Goal: Communication & Community: Answer question/provide support

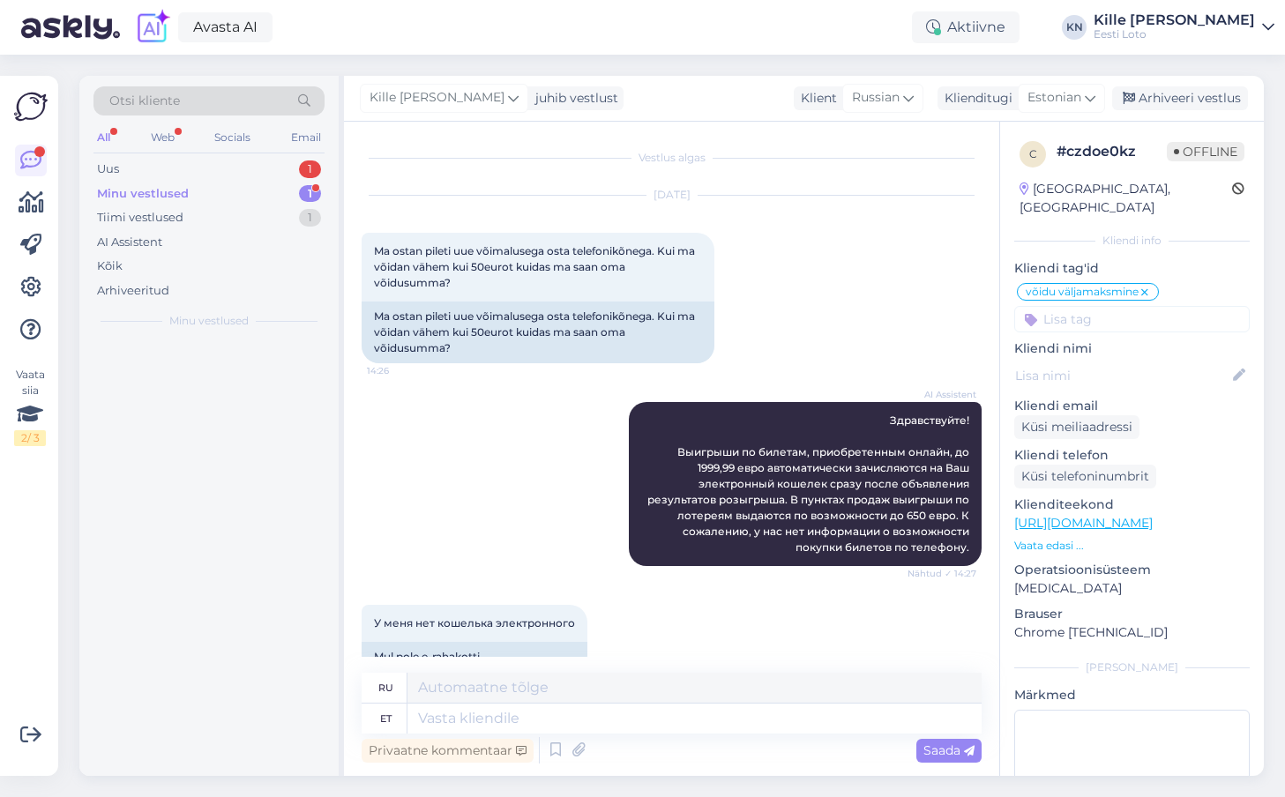
scroll to position [2295, 0]
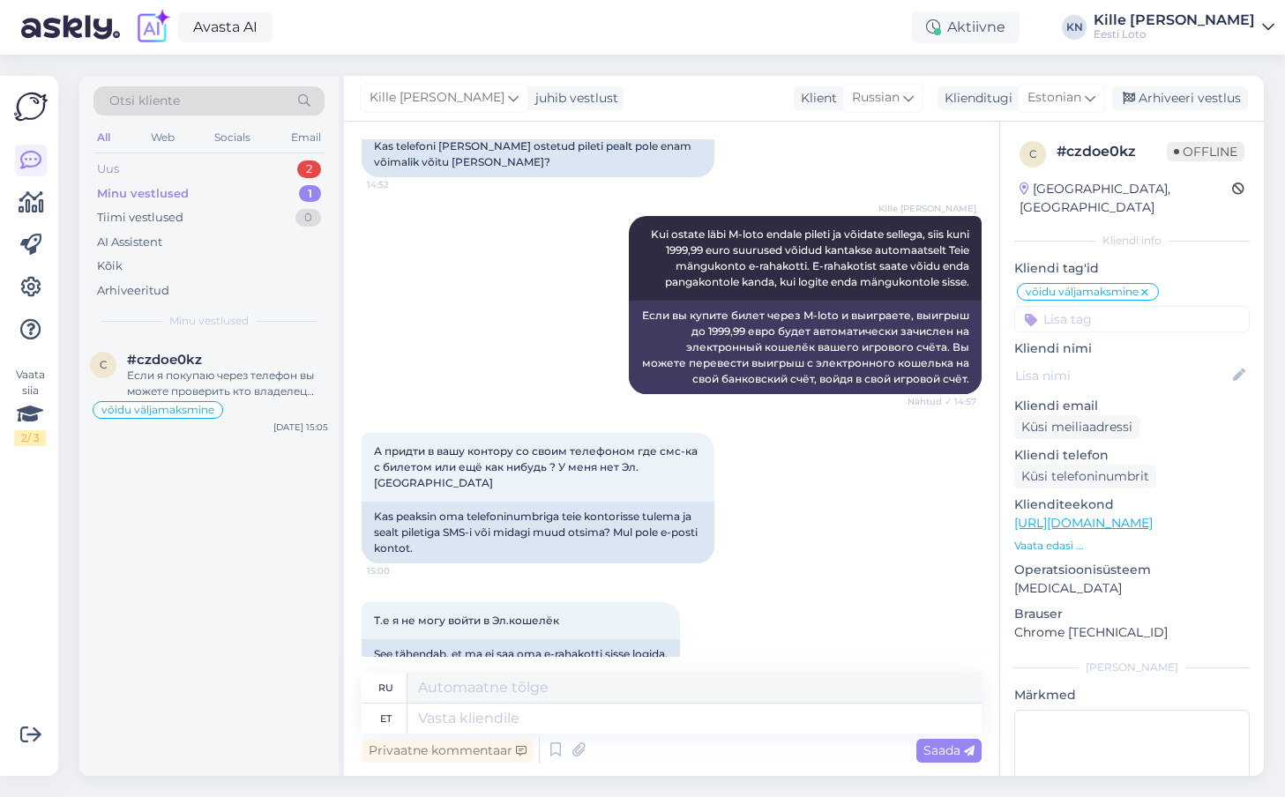
click at [160, 175] on div "Uus 2" at bounding box center [208, 169] width 231 height 25
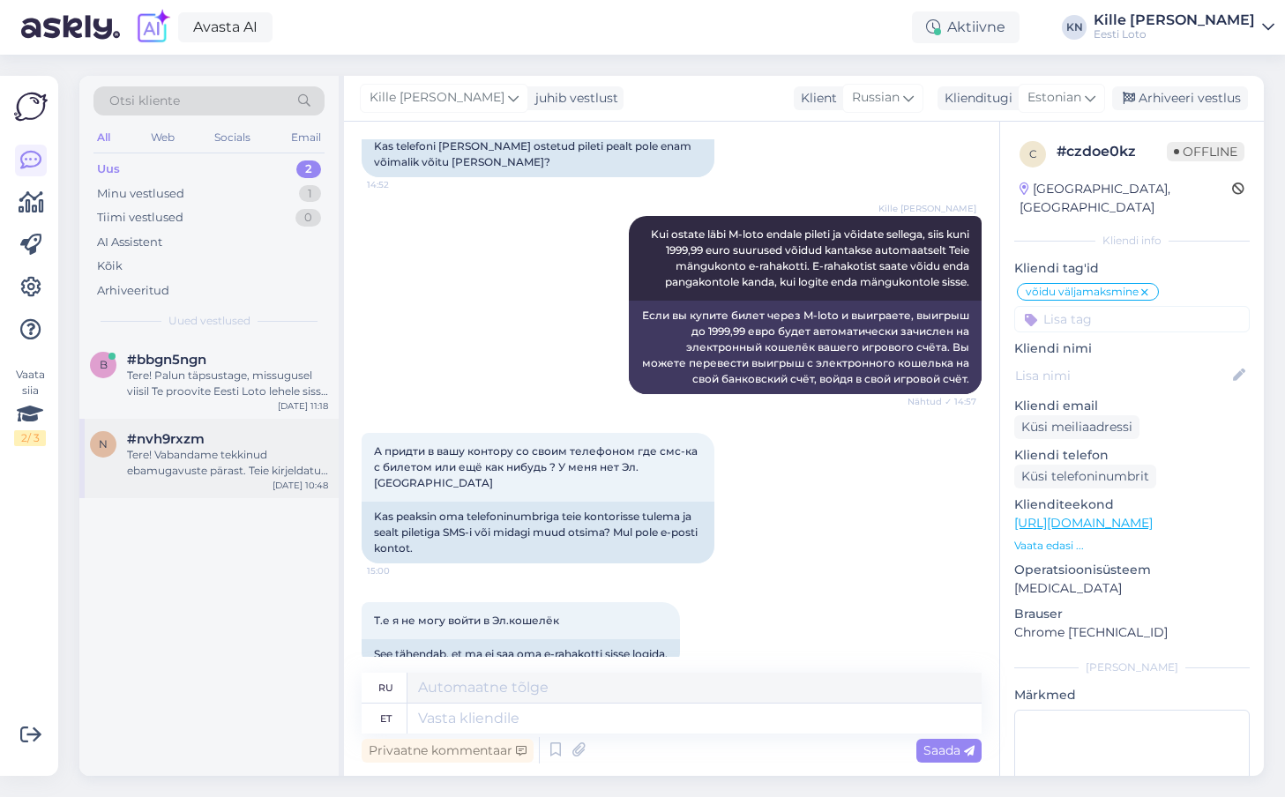
click at [208, 433] on div "#nvh9rxzm" at bounding box center [227, 439] width 201 height 16
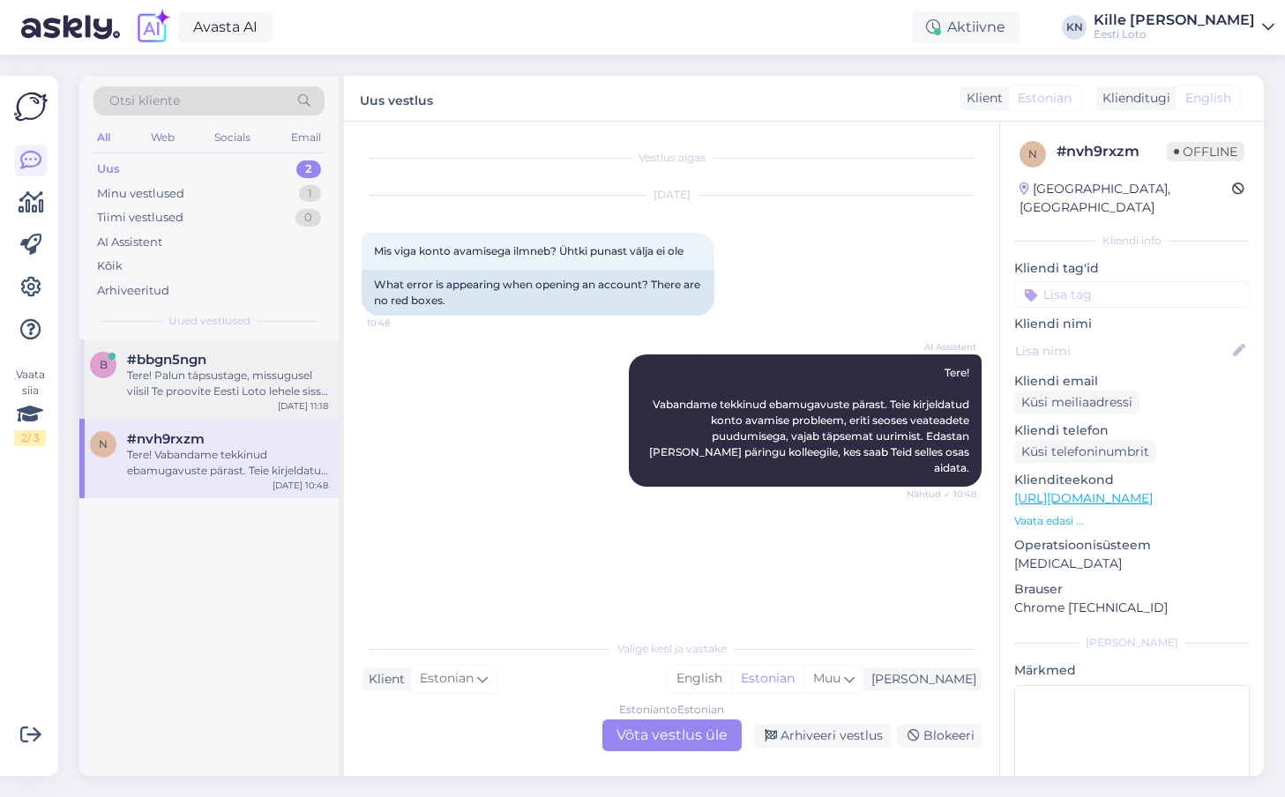
click at [205, 404] on div "b #bbgn5ngn Tere! Palun täpsustage, missugusel viisil Te proovite Eesti Loto le…" at bounding box center [208, 379] width 259 height 79
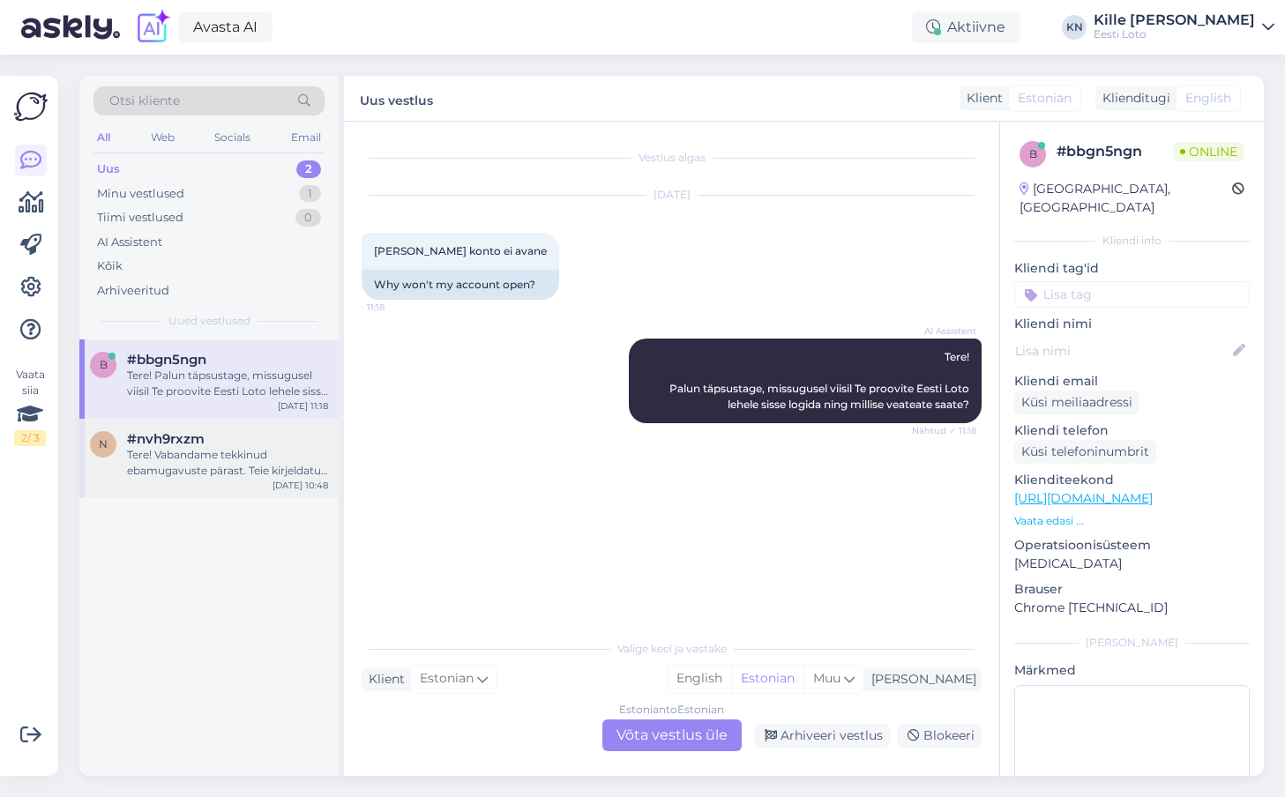
click at [199, 444] on span "#nvh9rxzm" at bounding box center [166, 439] width 78 height 16
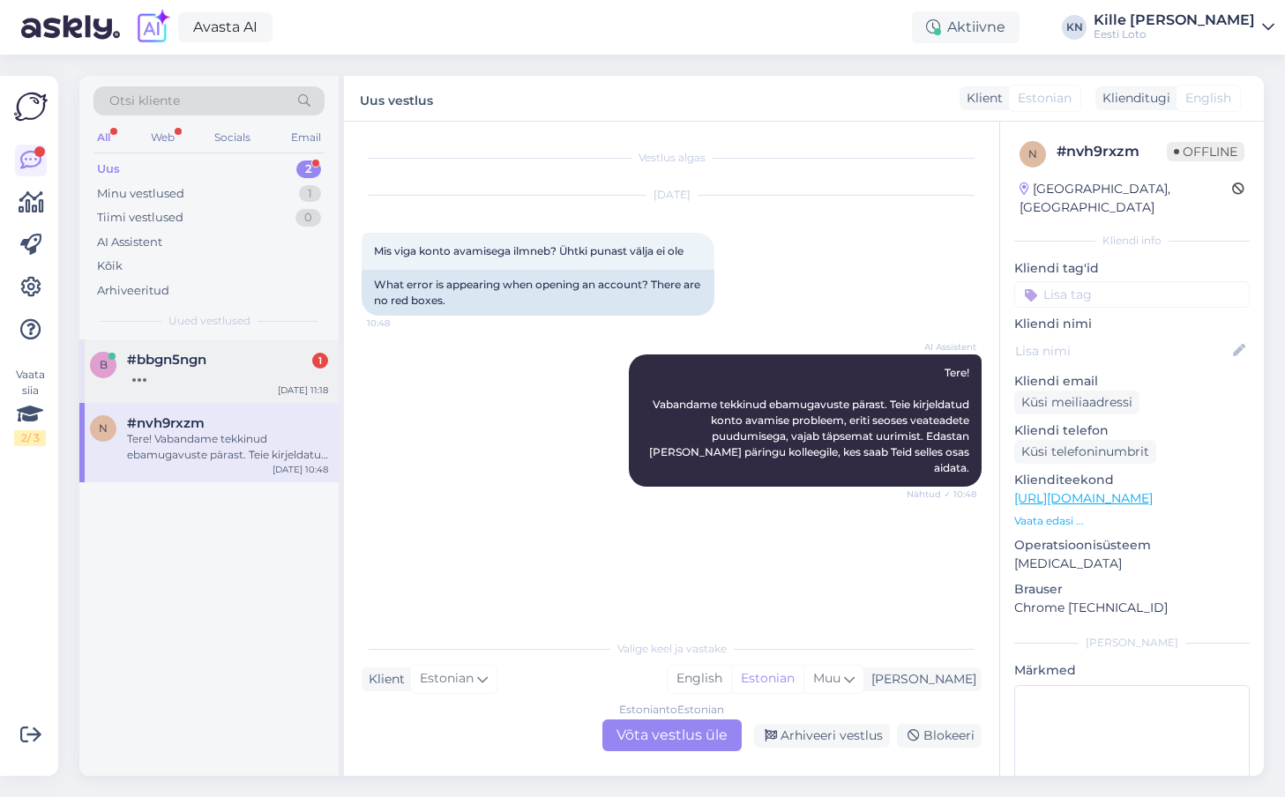
click at [202, 359] on span "#bbgn5ngn" at bounding box center [166, 360] width 79 height 16
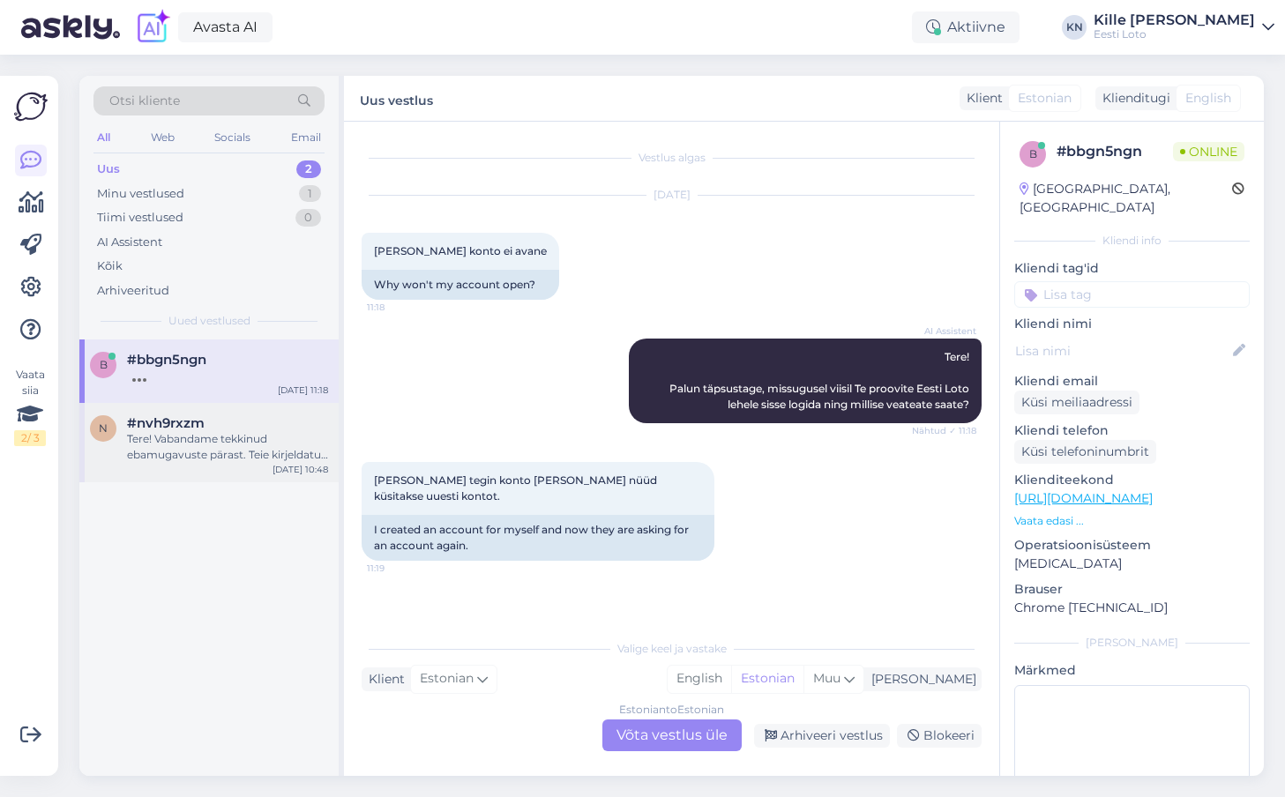
click at [229, 425] on div "#nvh9rxzm" at bounding box center [227, 423] width 201 height 16
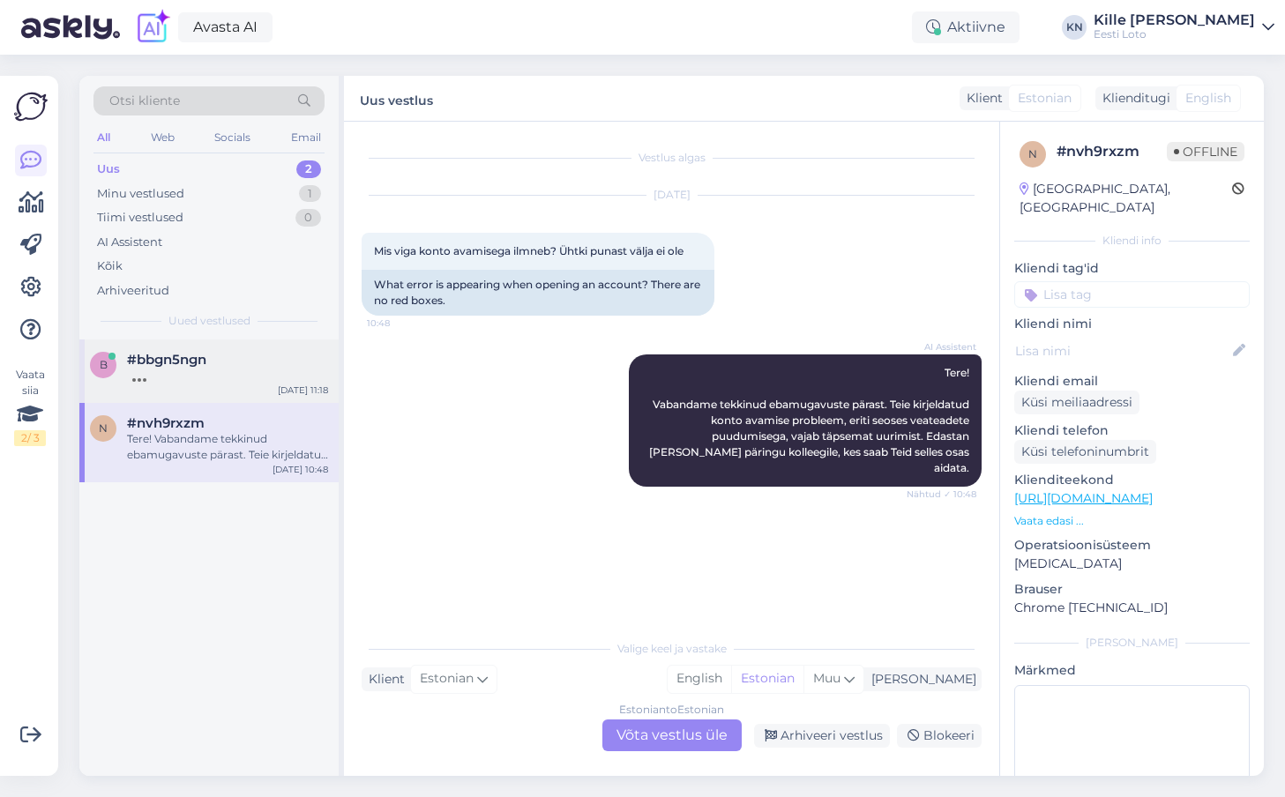
click at [220, 376] on div at bounding box center [227, 376] width 201 height 16
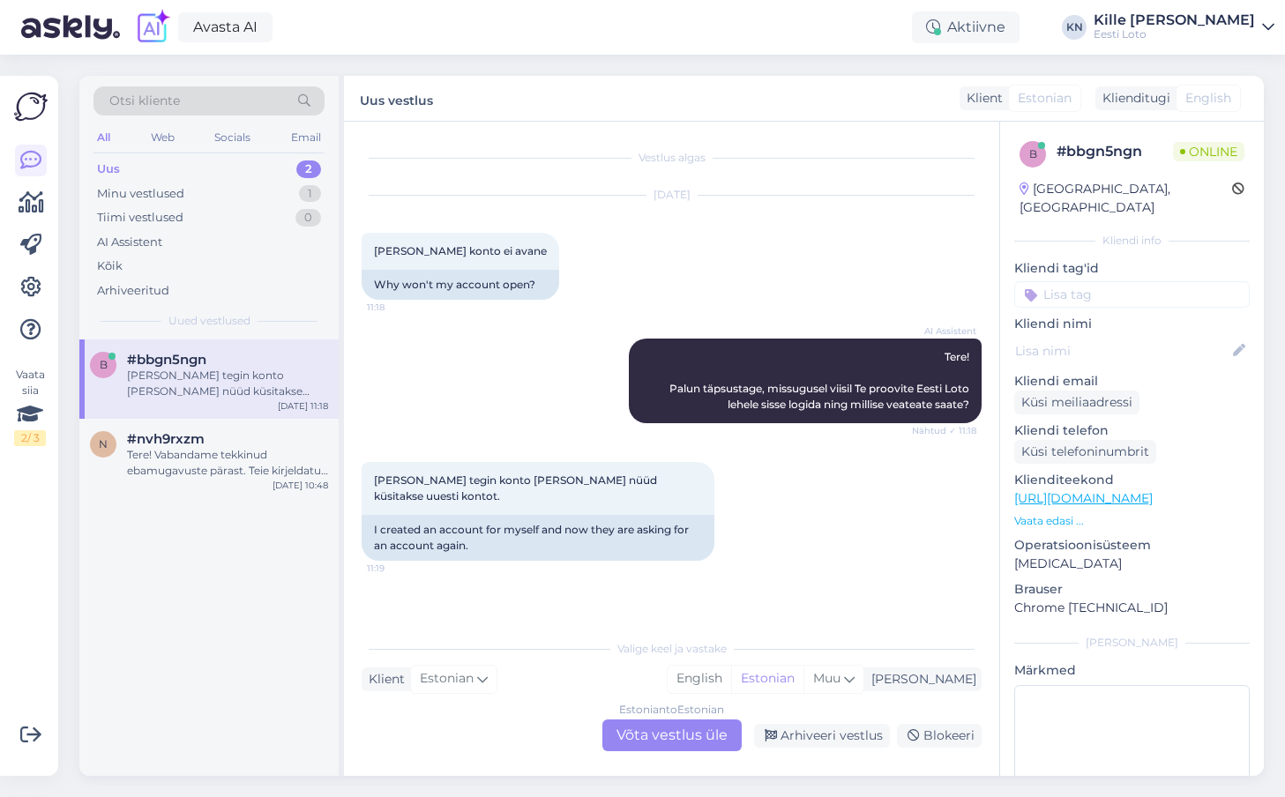
click at [220, 381] on div "[PERSON_NAME] tegin konto [PERSON_NAME] nüüd küsitakse uuesti kontot." at bounding box center [227, 384] width 201 height 32
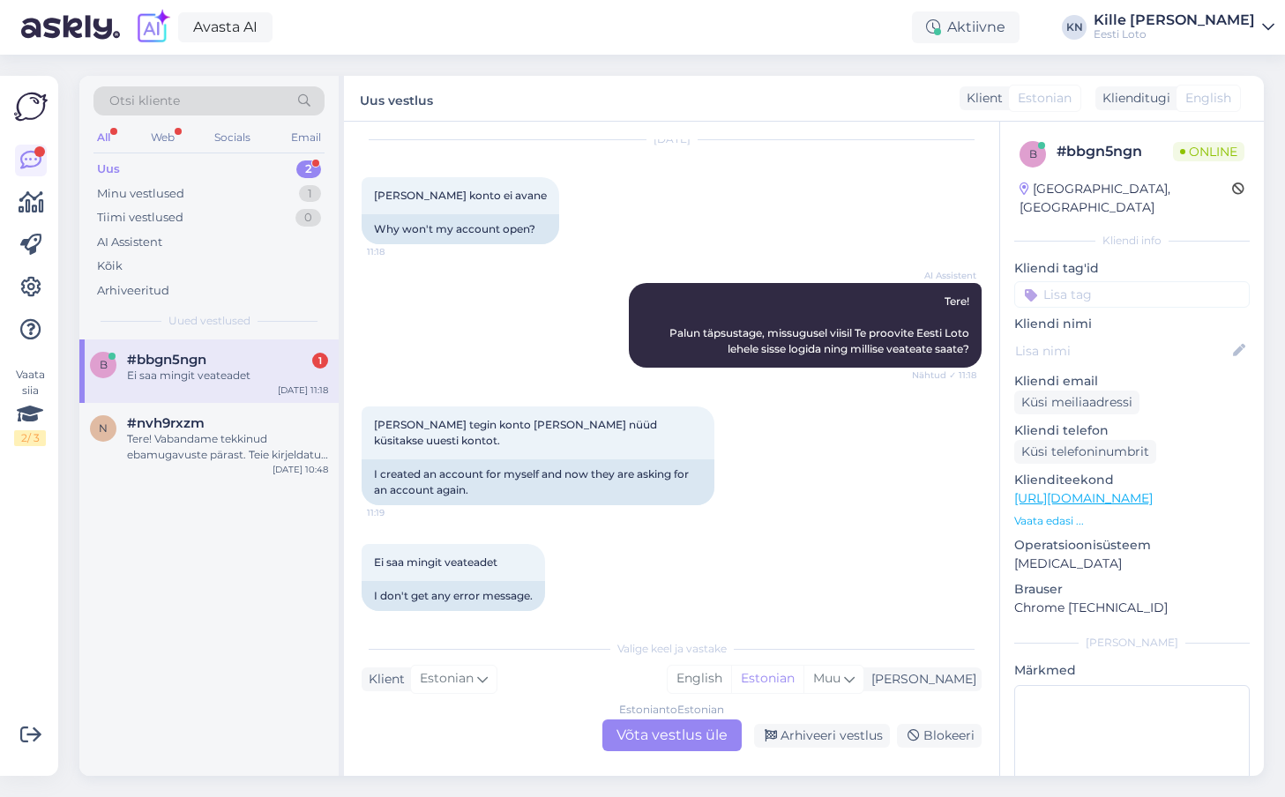
click at [690, 728] on div "Estonian to Estonian Võta vestlus üle" at bounding box center [671, 736] width 139 height 32
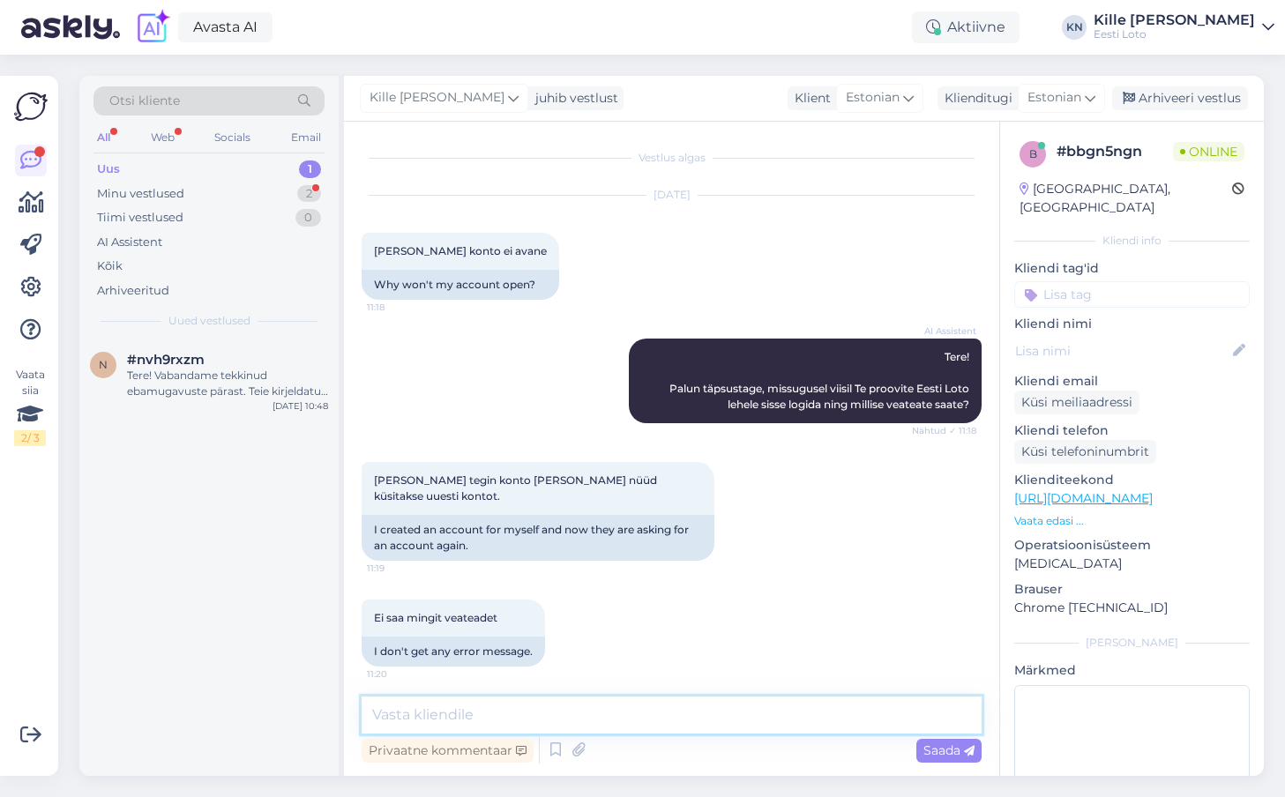
click at [683, 712] on textarea at bounding box center [672, 715] width 620 height 37
type textarea "Kontrollimiseks teatage meile palun enda isikukood."
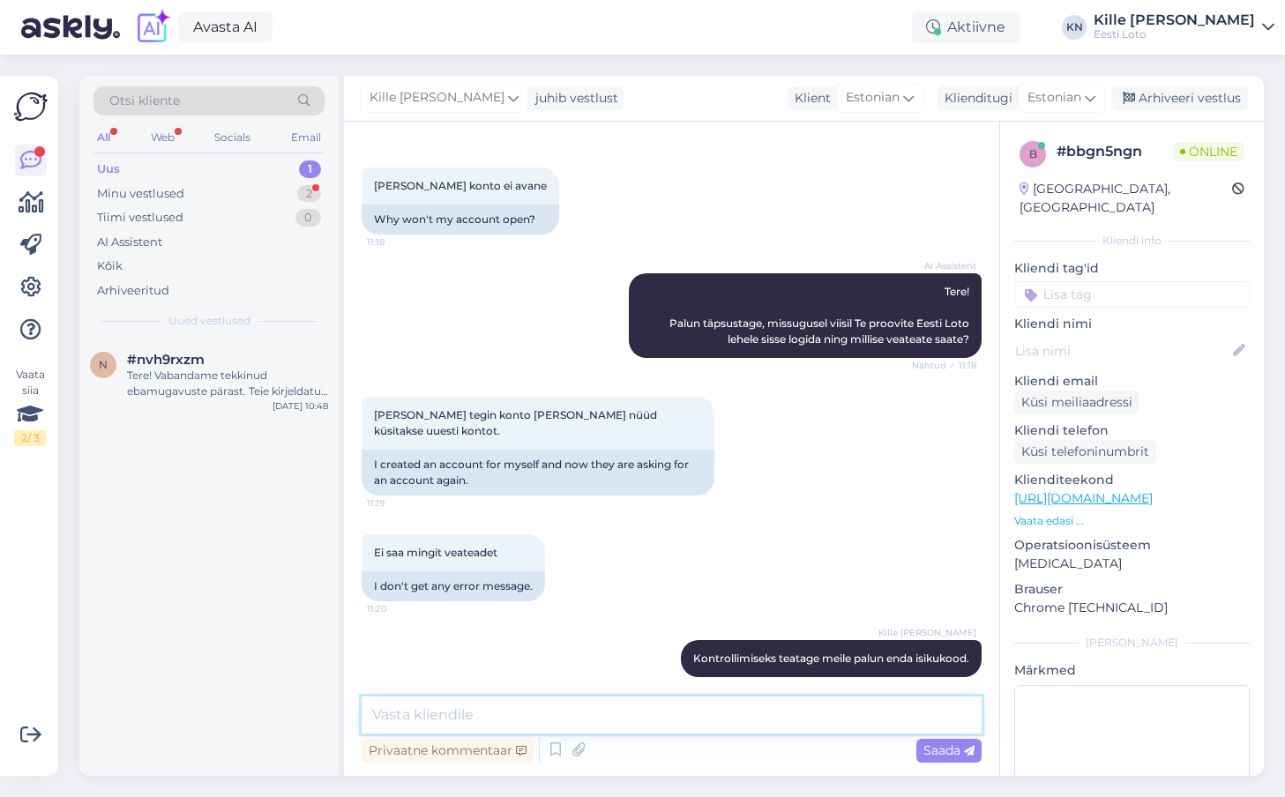
scroll to position [141, 0]
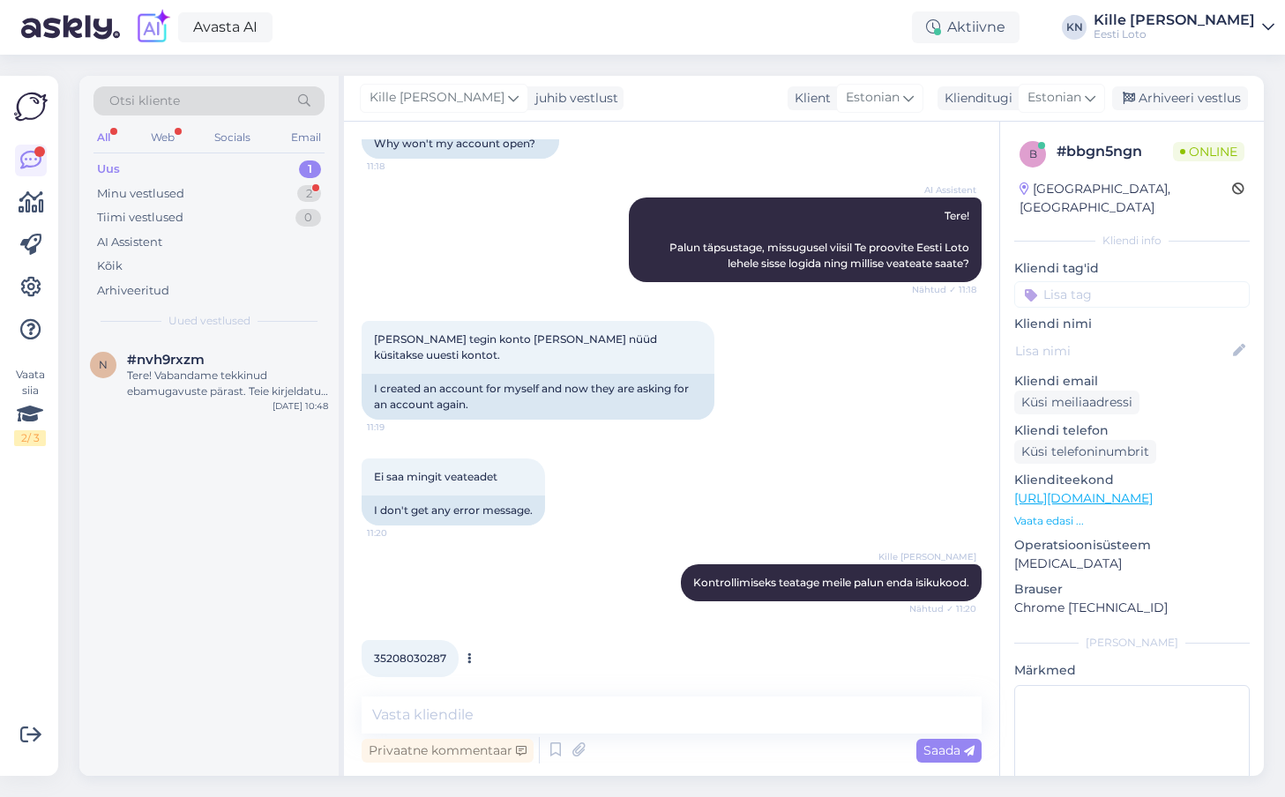
click at [391, 652] on span "35208030287" at bounding box center [410, 658] width 72 height 13
copy span "35208030287"
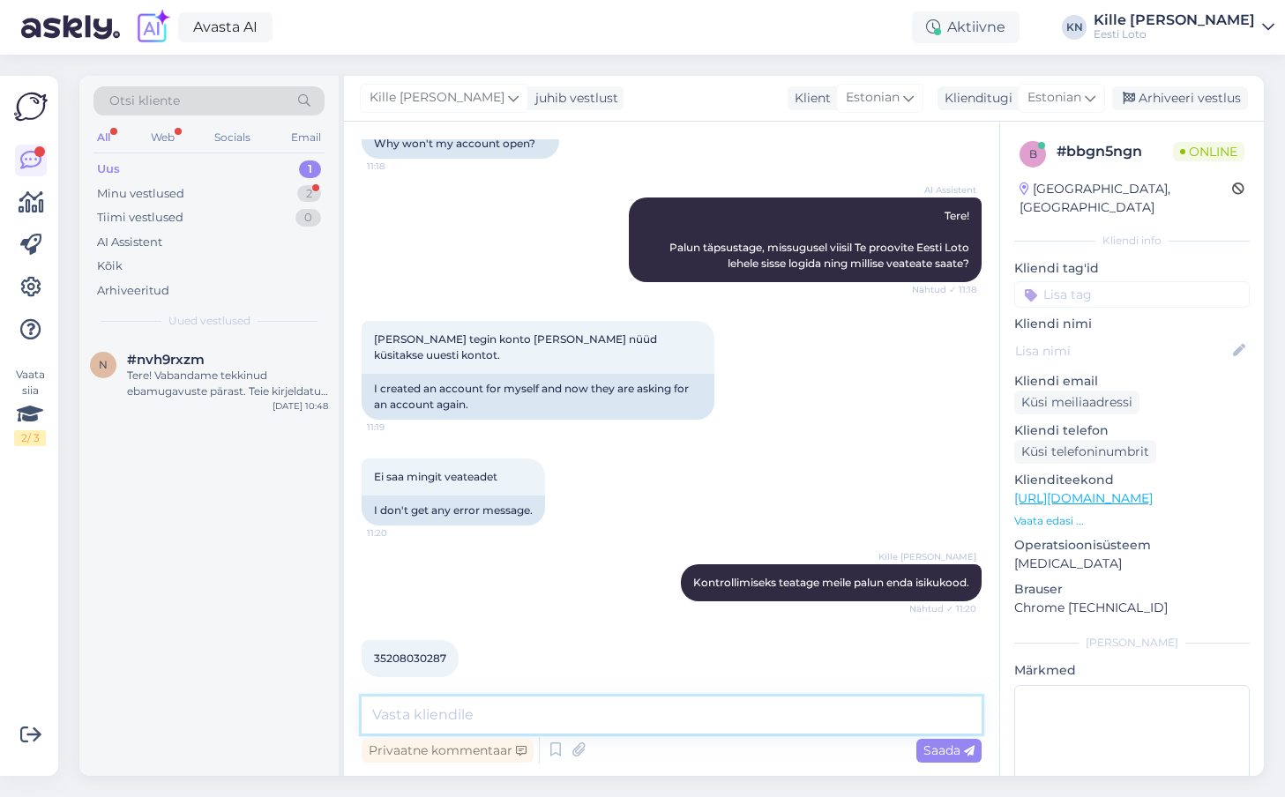
click at [543, 730] on textarea at bounding box center [672, 715] width 620 height 37
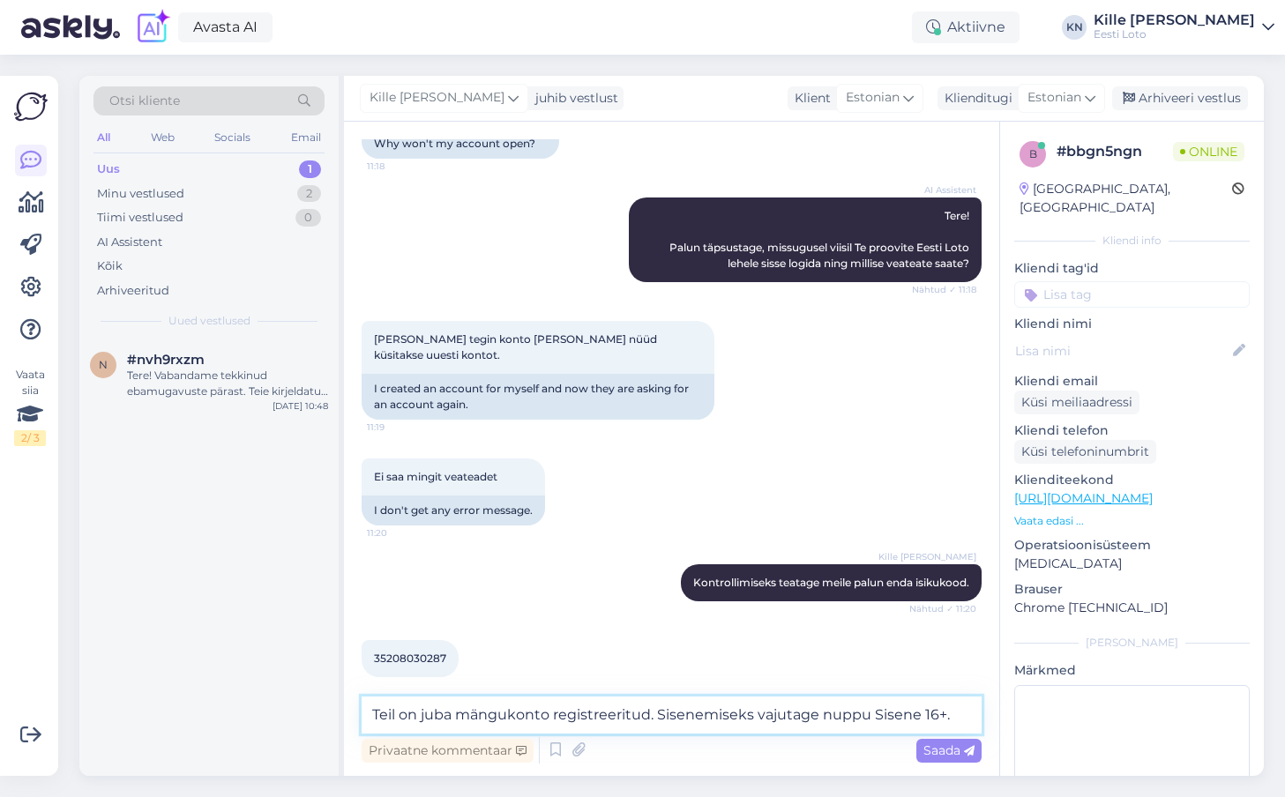
type textarea "Teil on juba mängukonto registreeritud. Sisenemiseks vajutage nuppu Sisene 16+."
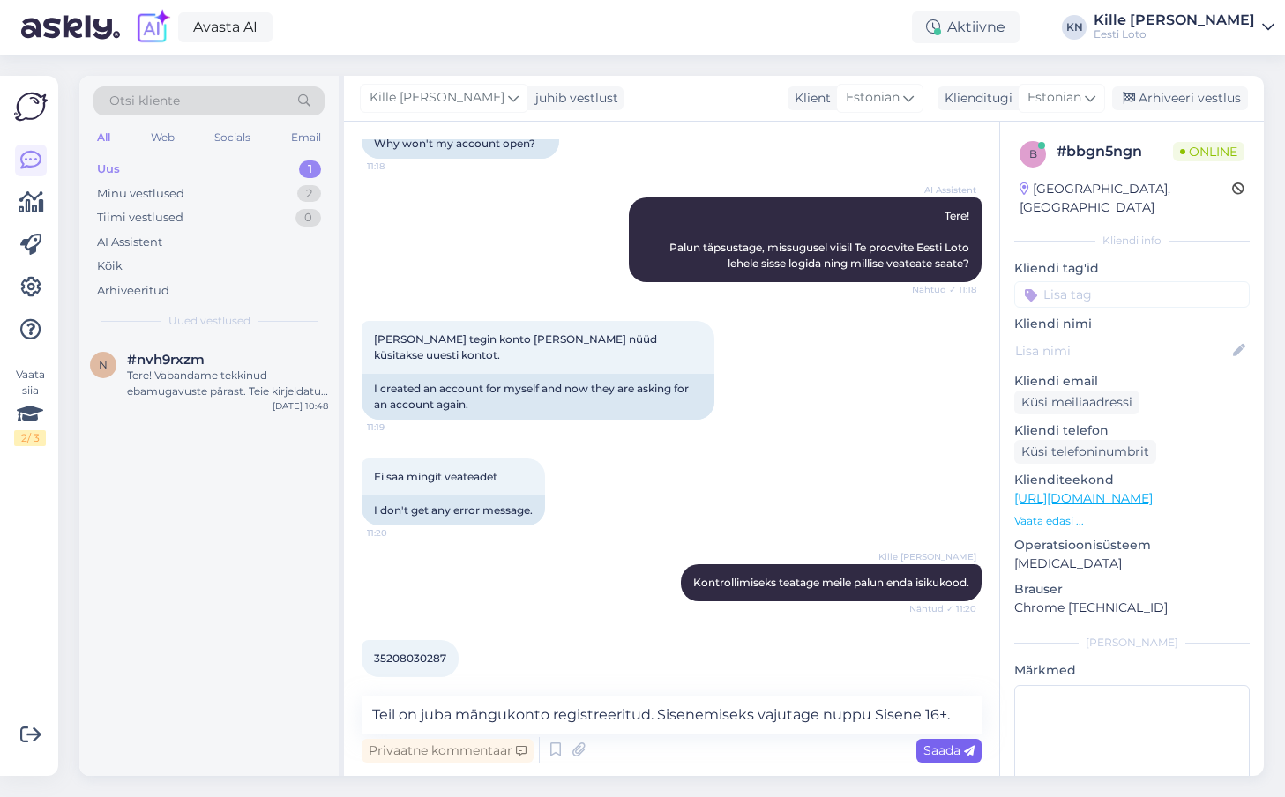
click at [926, 744] on span "Saada" at bounding box center [948, 751] width 51 height 16
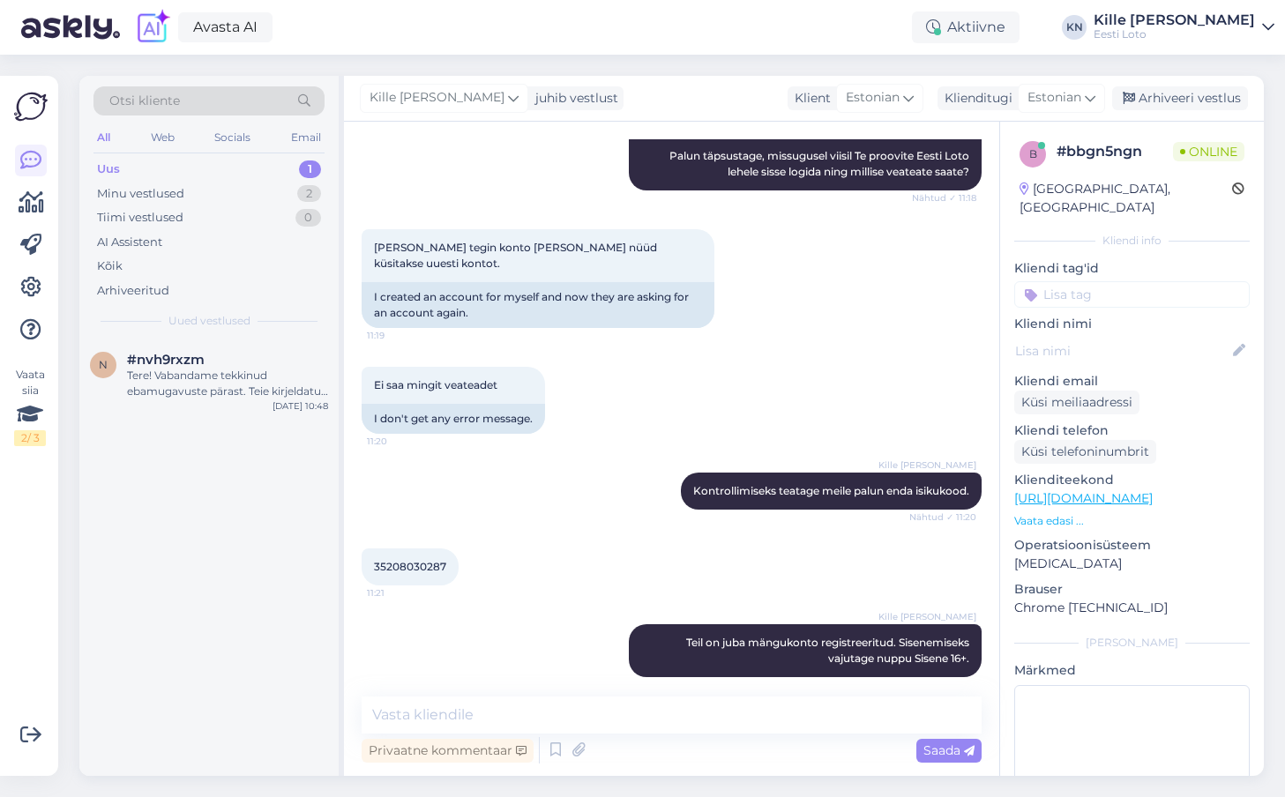
scroll to position [309, 0]
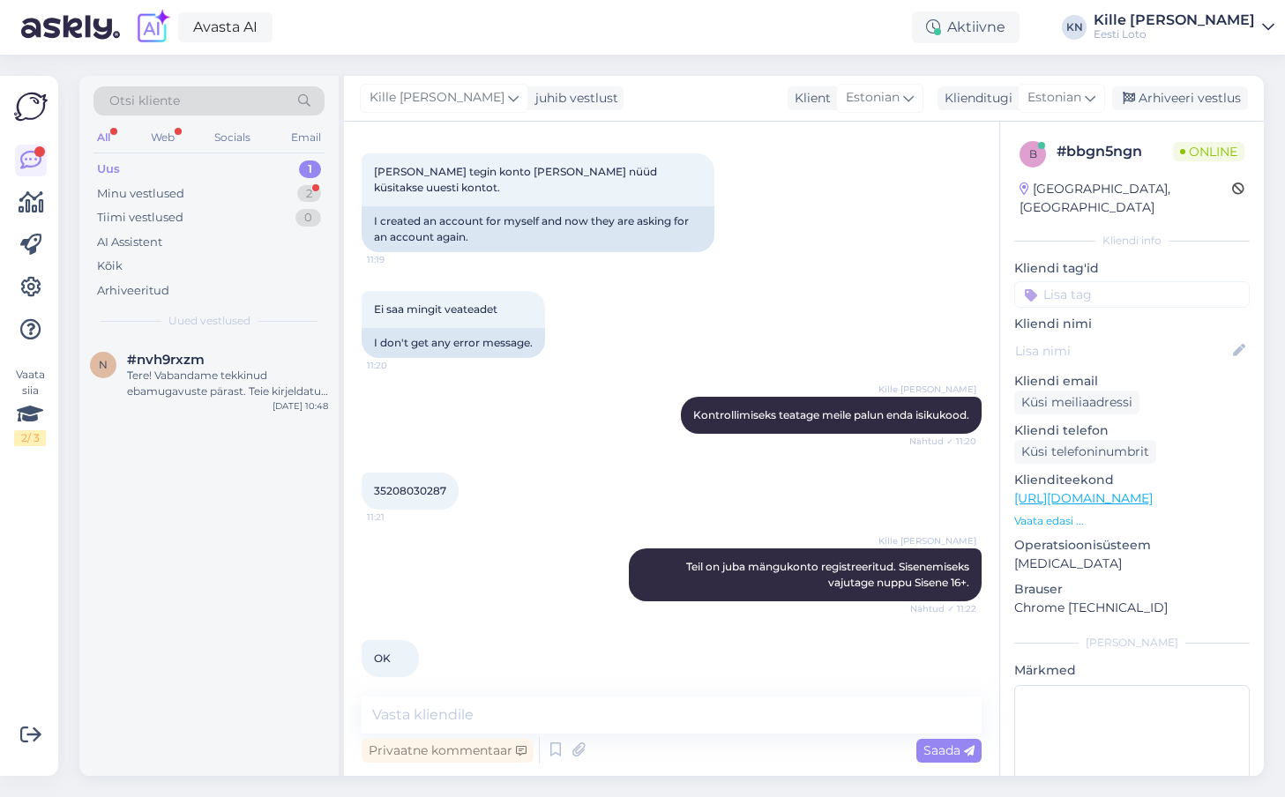
click at [1069, 281] on input at bounding box center [1131, 294] width 235 height 26
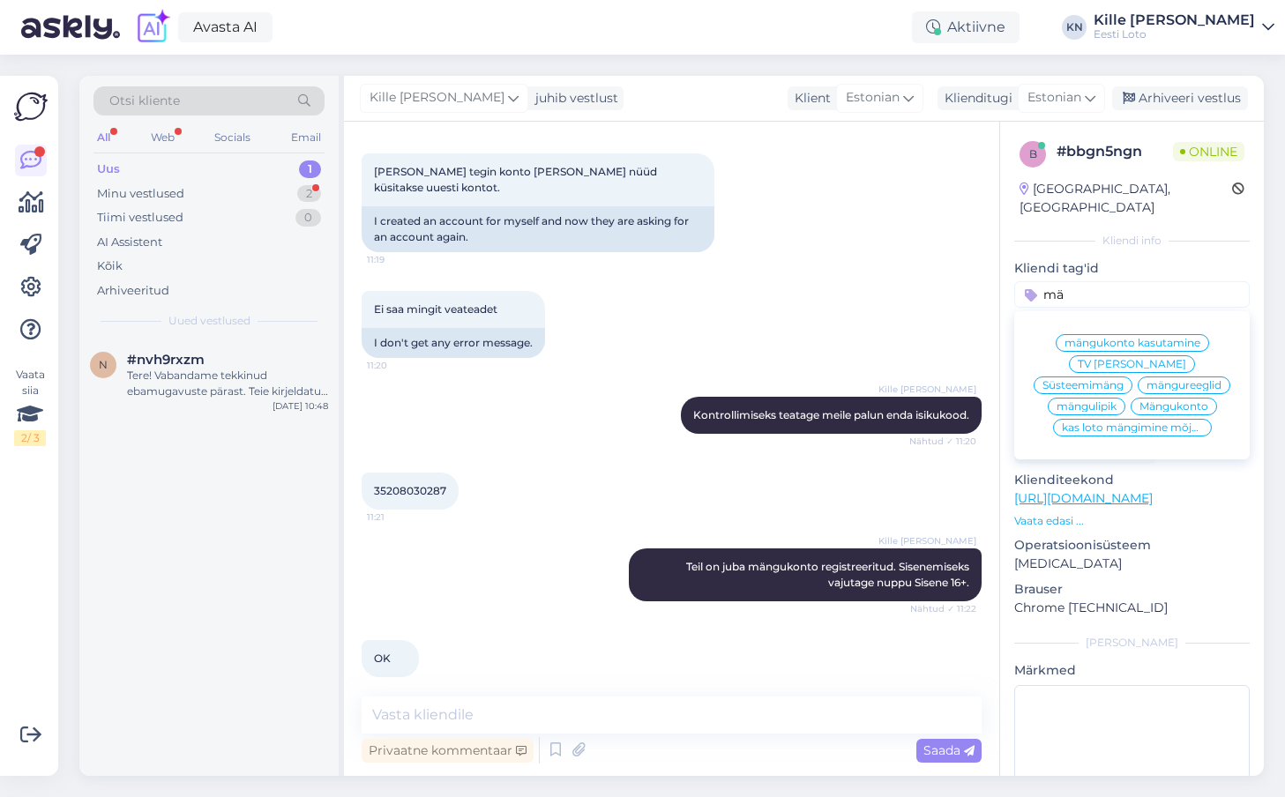
type input "mä"
click at [1122, 334] on div "mängukonto kasutamine" at bounding box center [1132, 343] width 153 height 18
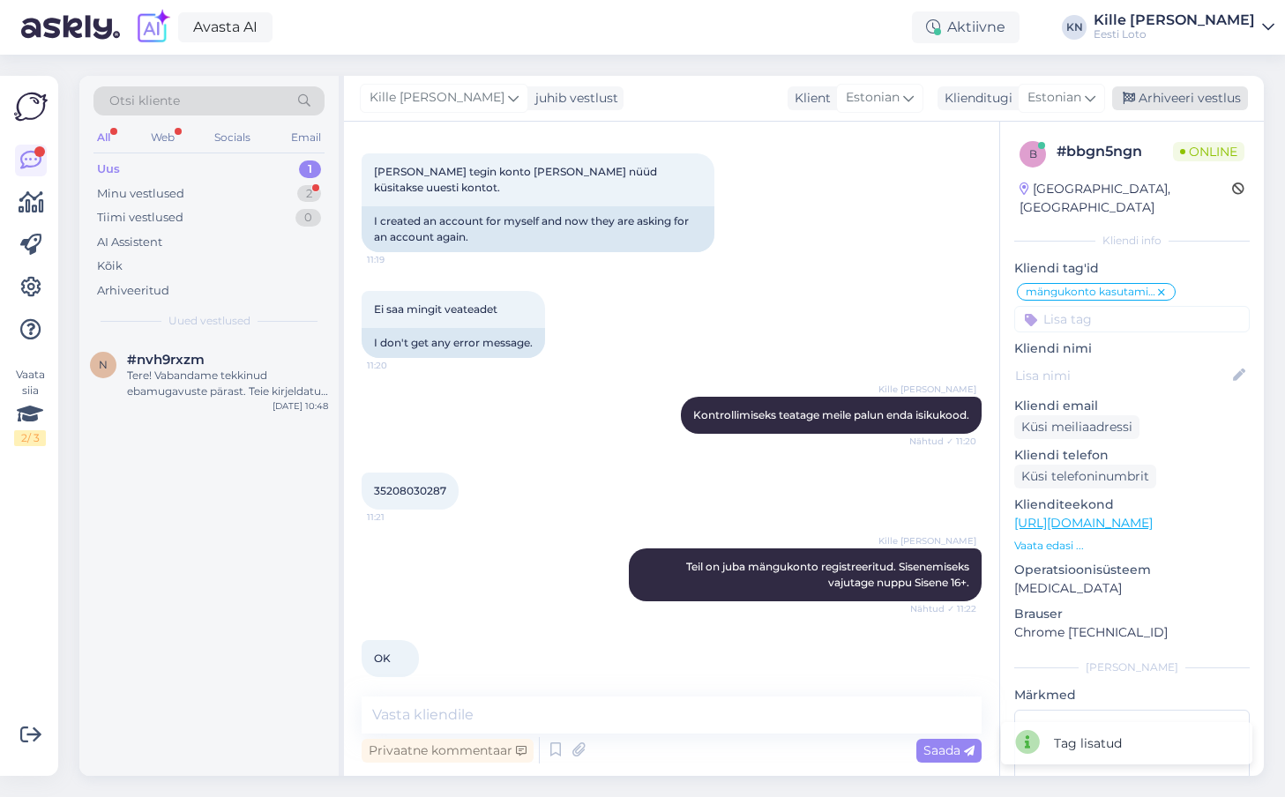
click at [1165, 93] on div "Arhiveeri vestlus" at bounding box center [1180, 98] width 136 height 24
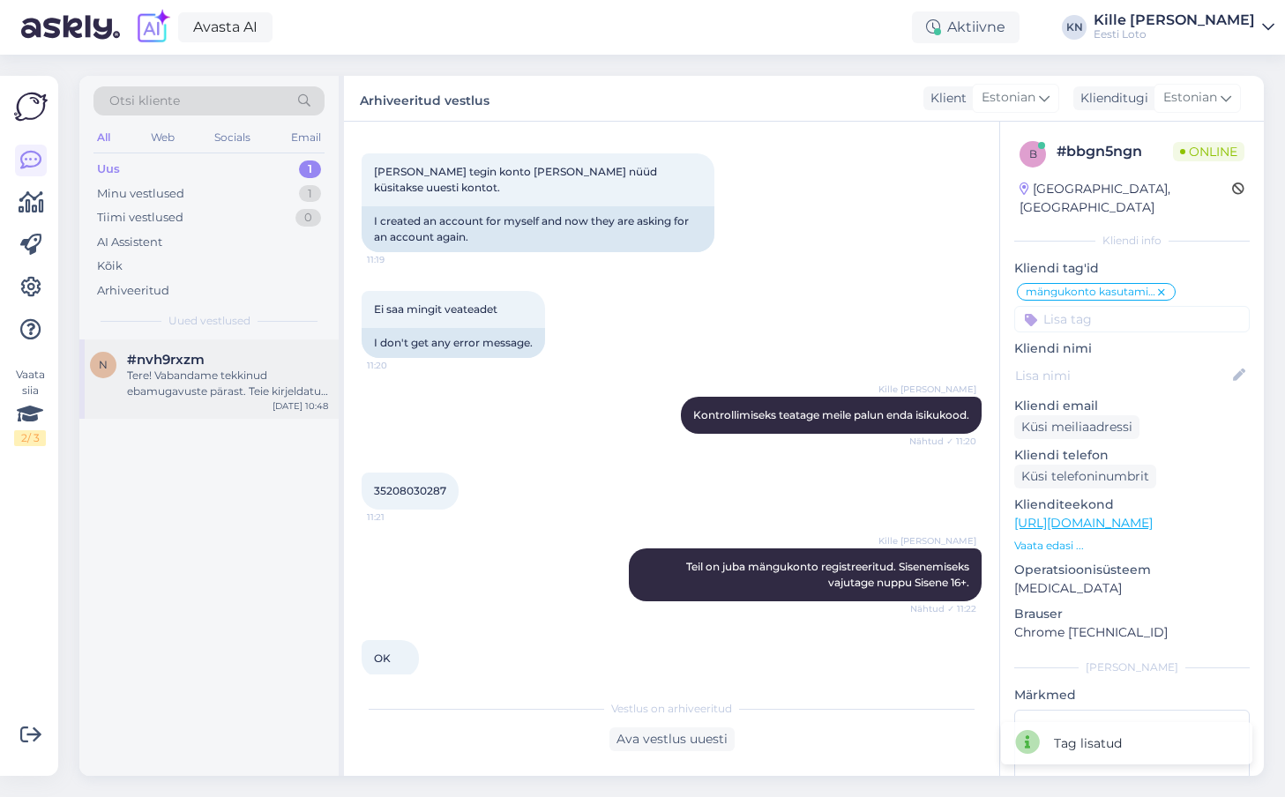
click at [160, 382] on div "Tere! Vabandame tekkinud ebamugavuste pärast. Teie kirjeldatud konto avamise pr…" at bounding box center [227, 384] width 201 height 32
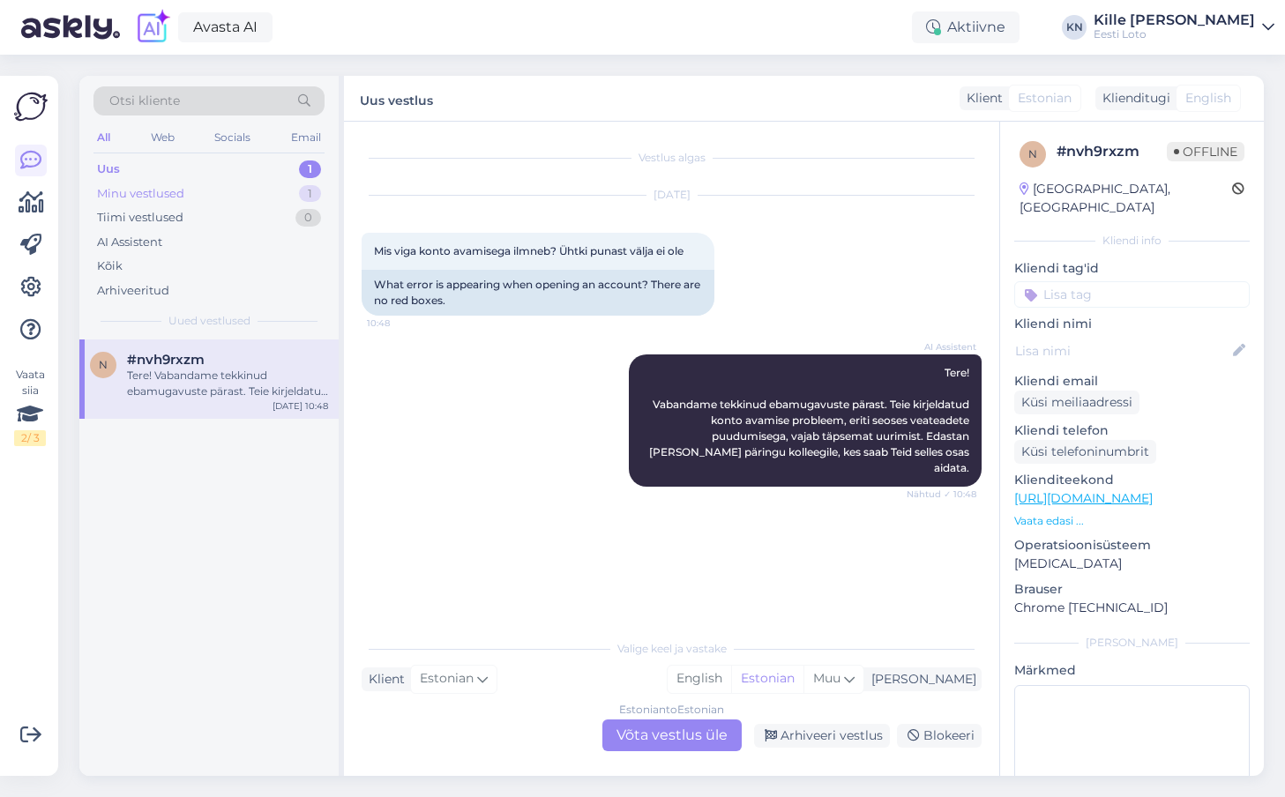
click at [148, 194] on div "Minu vestlused" at bounding box center [140, 194] width 87 height 18
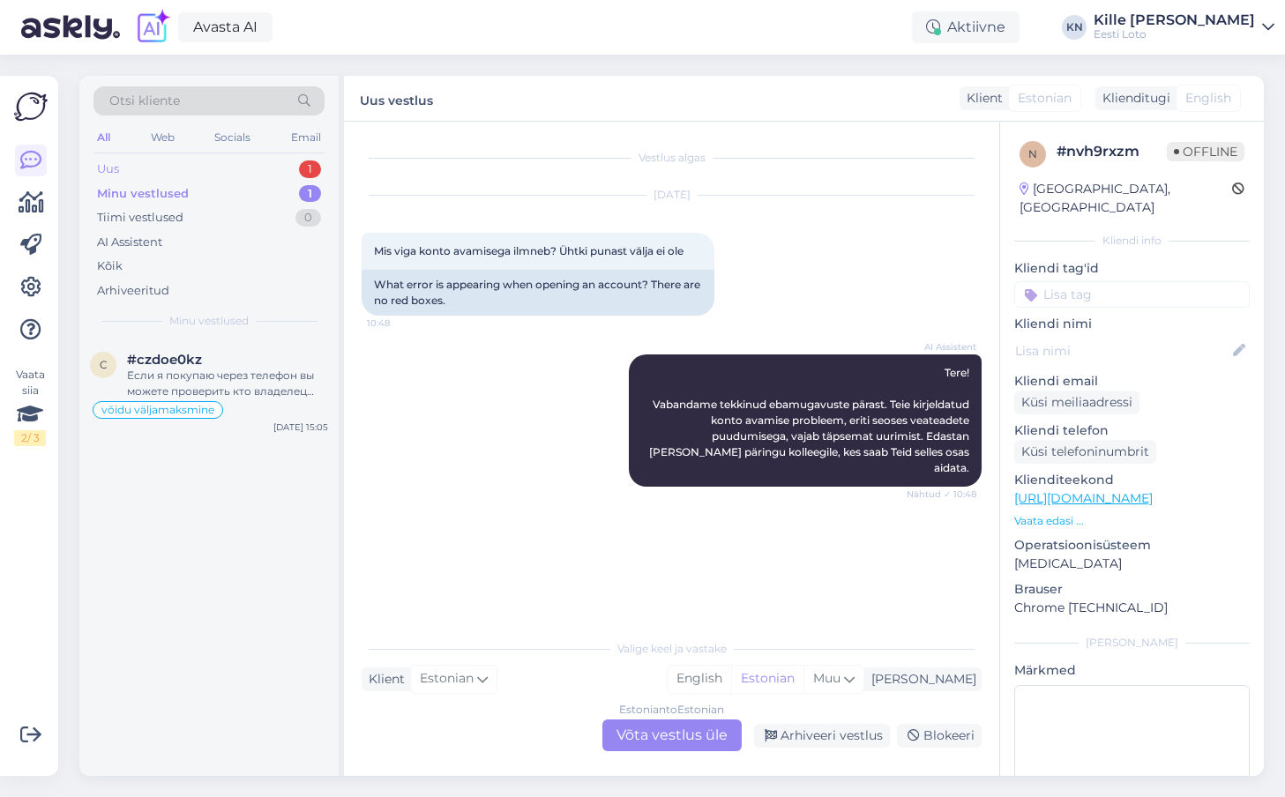
click at [136, 164] on div "Uus 1" at bounding box center [208, 169] width 231 height 25
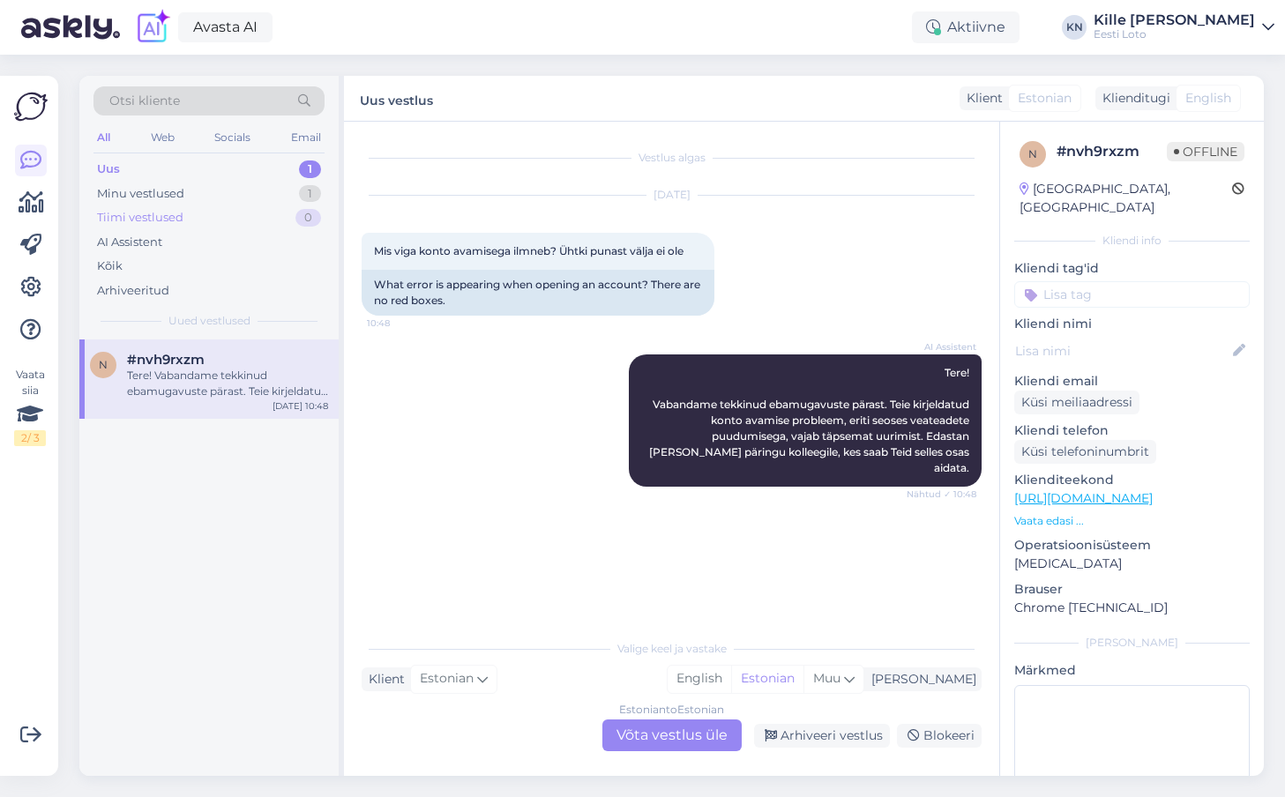
click at [199, 212] on div "Tiimi vestlused 0" at bounding box center [208, 217] width 231 height 25
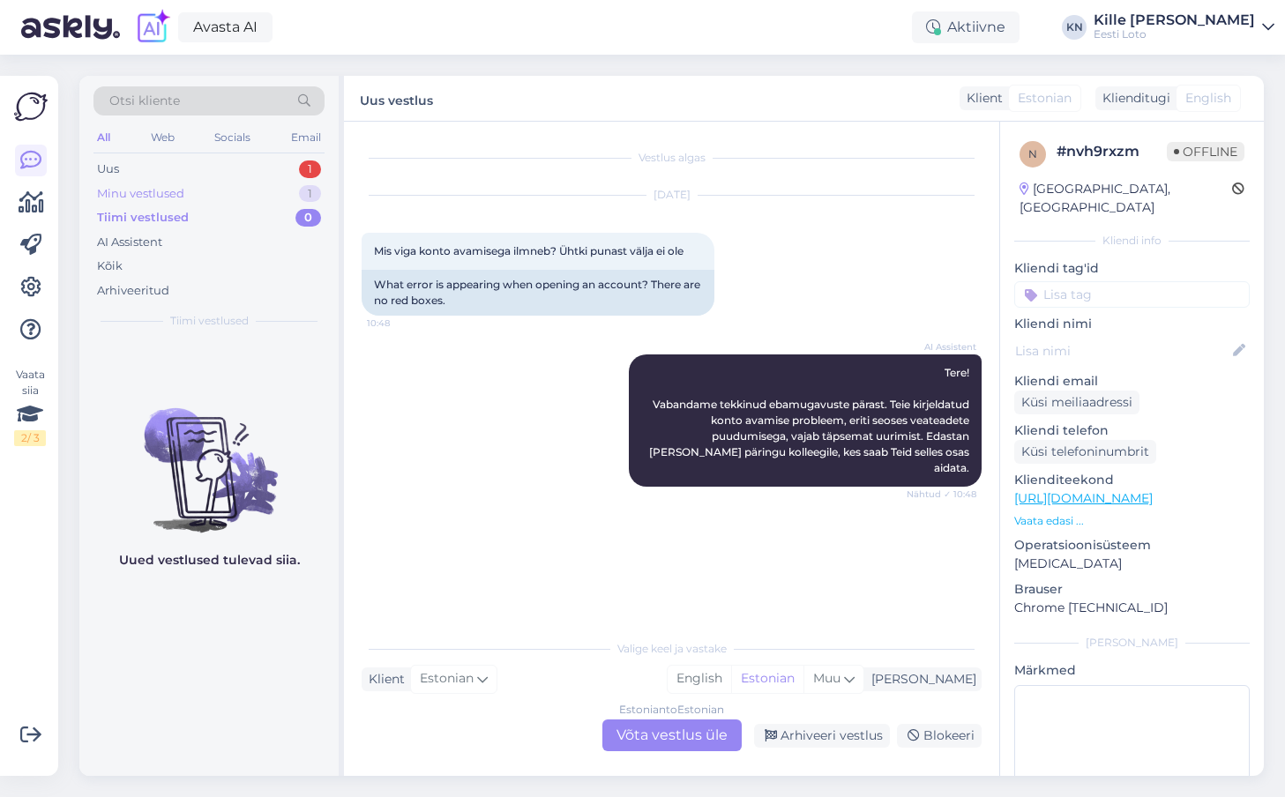
click at [199, 195] on div "Minu vestlused 1" at bounding box center [208, 194] width 231 height 25
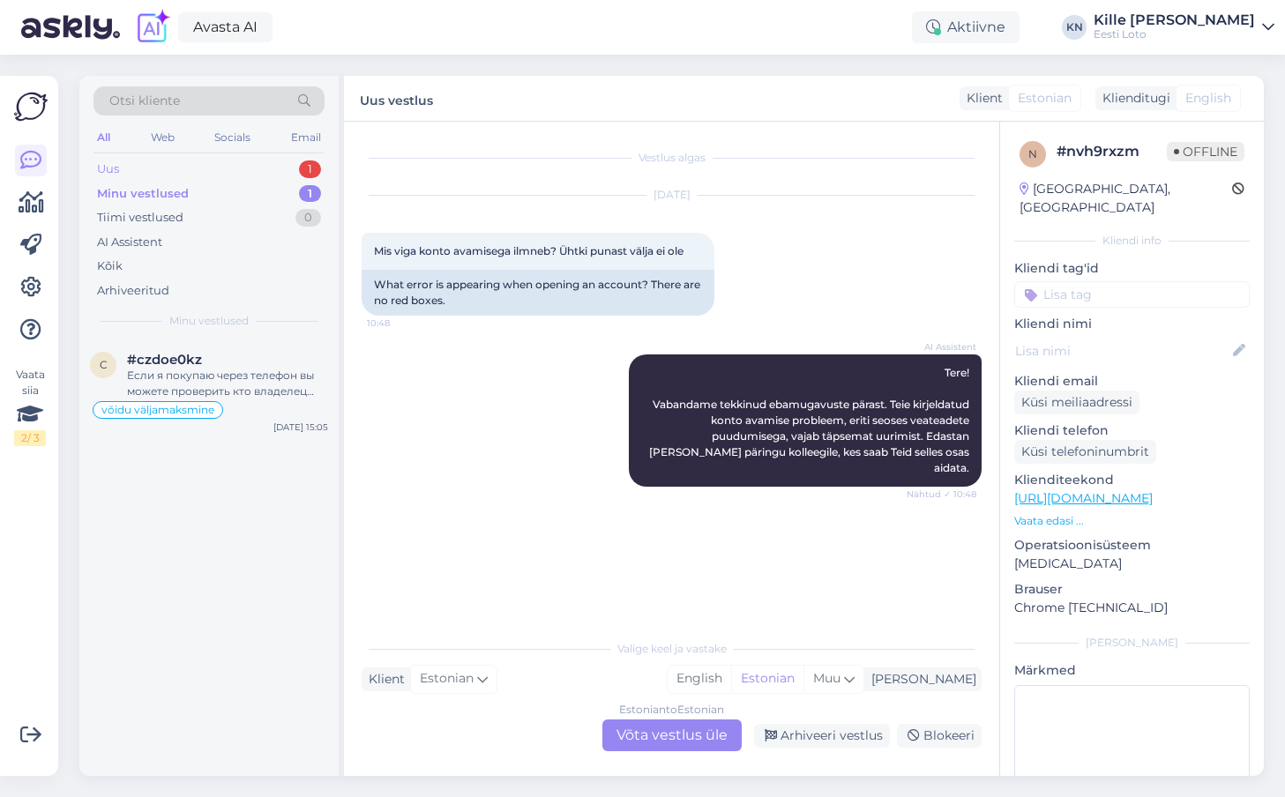
click at [190, 180] on div "Uus 1" at bounding box center [208, 169] width 231 height 25
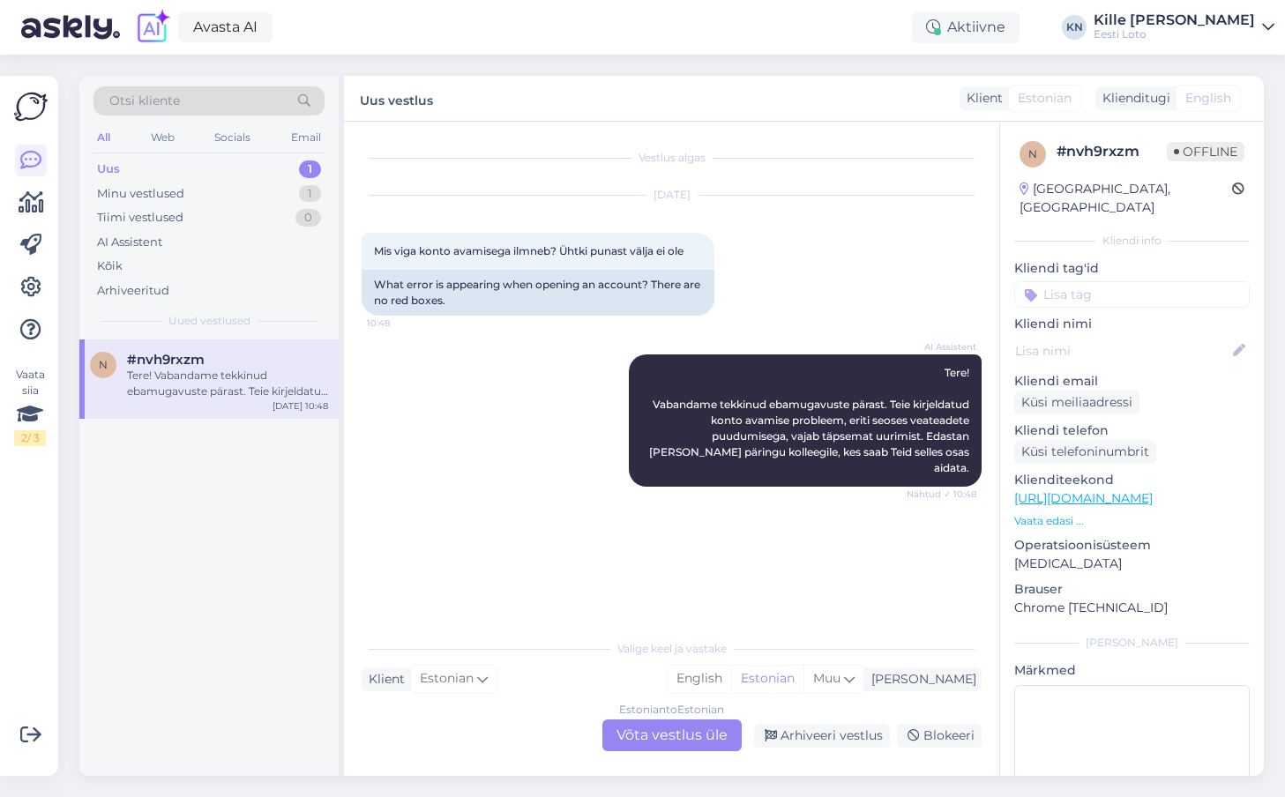
click at [706, 727] on div "Estonian to Estonian Võta vestlus üle" at bounding box center [671, 736] width 139 height 32
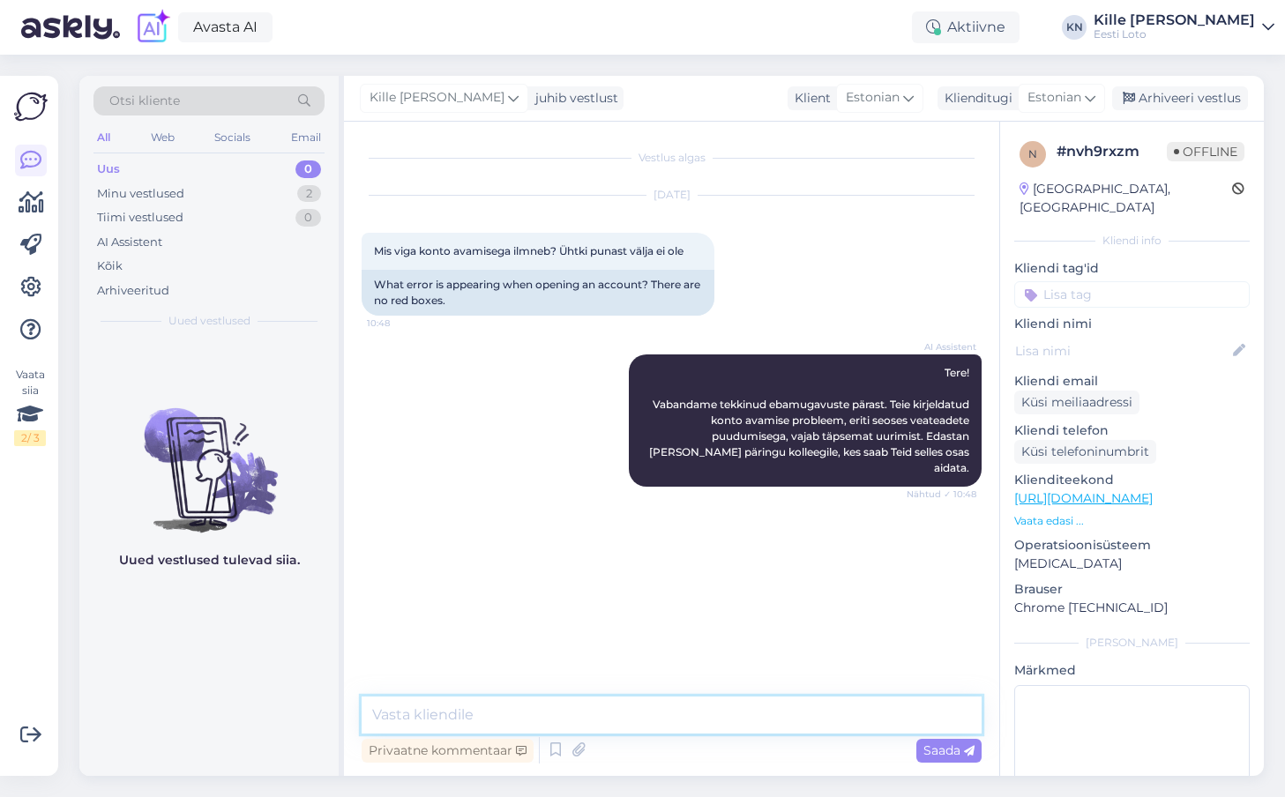
click at [675, 728] on textarea at bounding box center [672, 715] width 620 height 37
click at [707, 711] on textarea "Palun täpsustage, kas proovite registreerida mängukontot?" at bounding box center [672, 715] width 620 height 37
click at [825, 720] on textarea "Palun täpsustage, kas proovite registreerida mängukontot?" at bounding box center [672, 715] width 620 height 37
type textarea "Palun täpsustage, kas proovite registreerida mängukontot?"
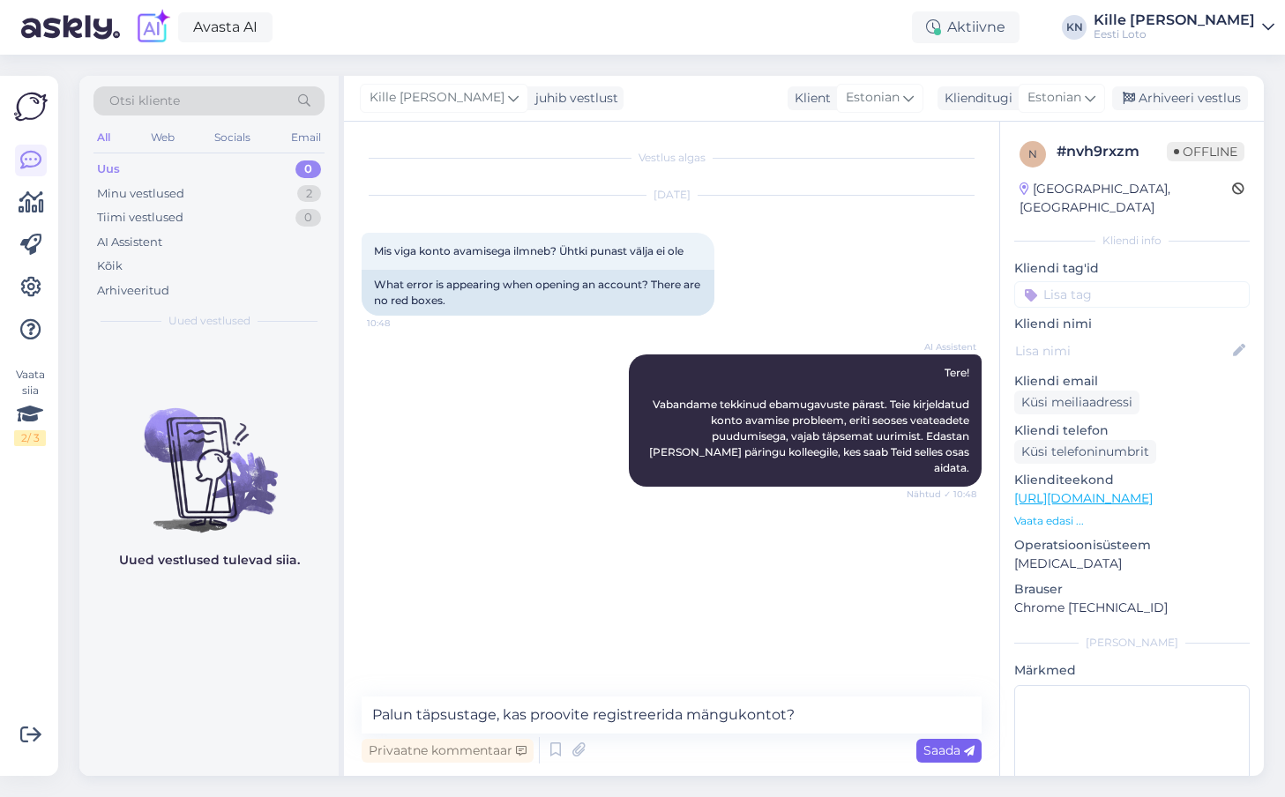
click at [924, 749] on span "Saada" at bounding box center [948, 751] width 51 height 16
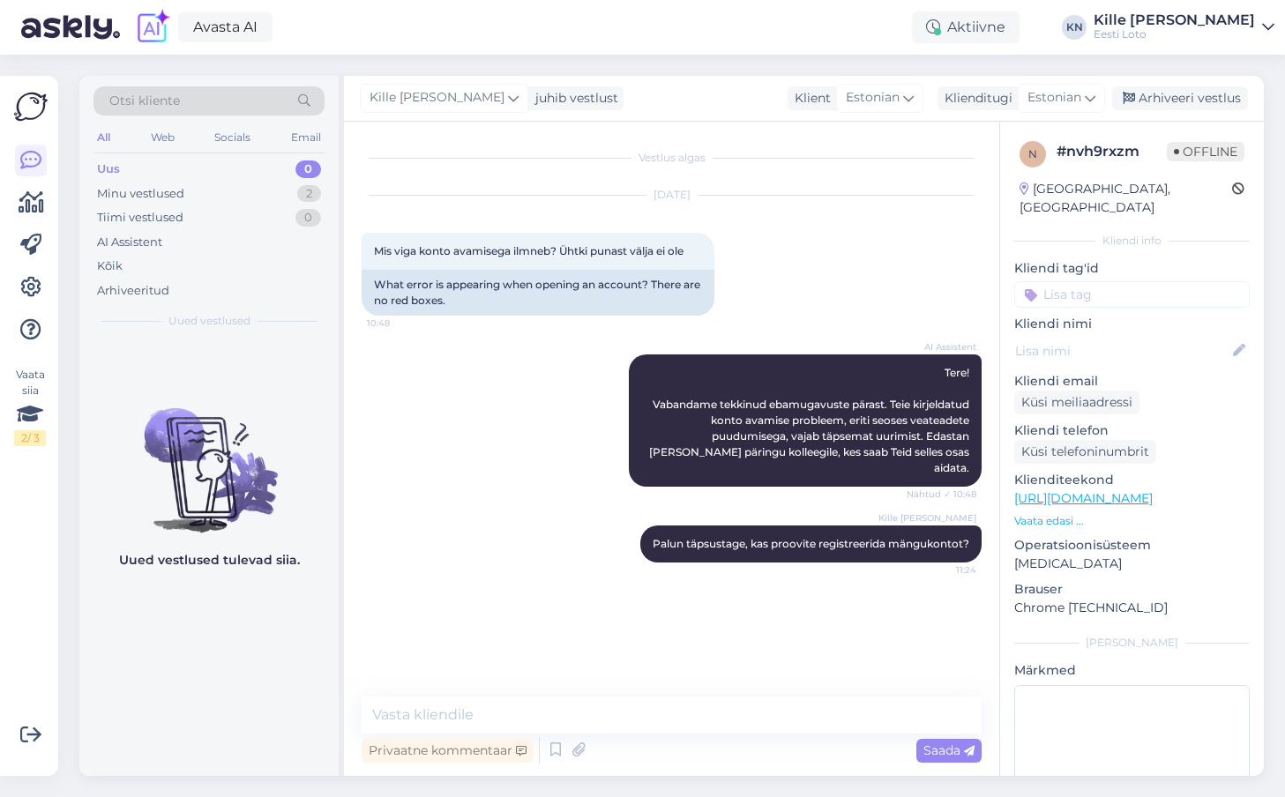
click at [1086, 281] on input at bounding box center [1131, 294] width 235 height 26
type input "r"
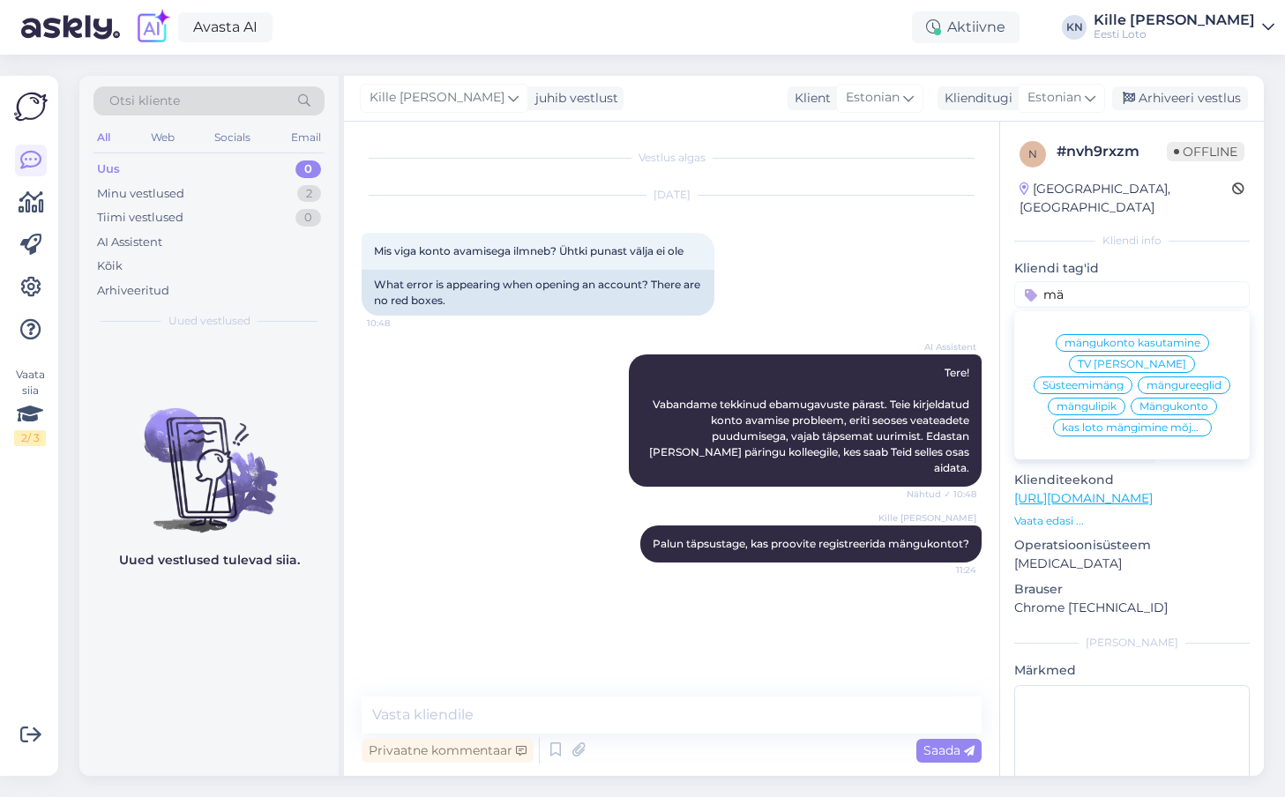
type input "m"
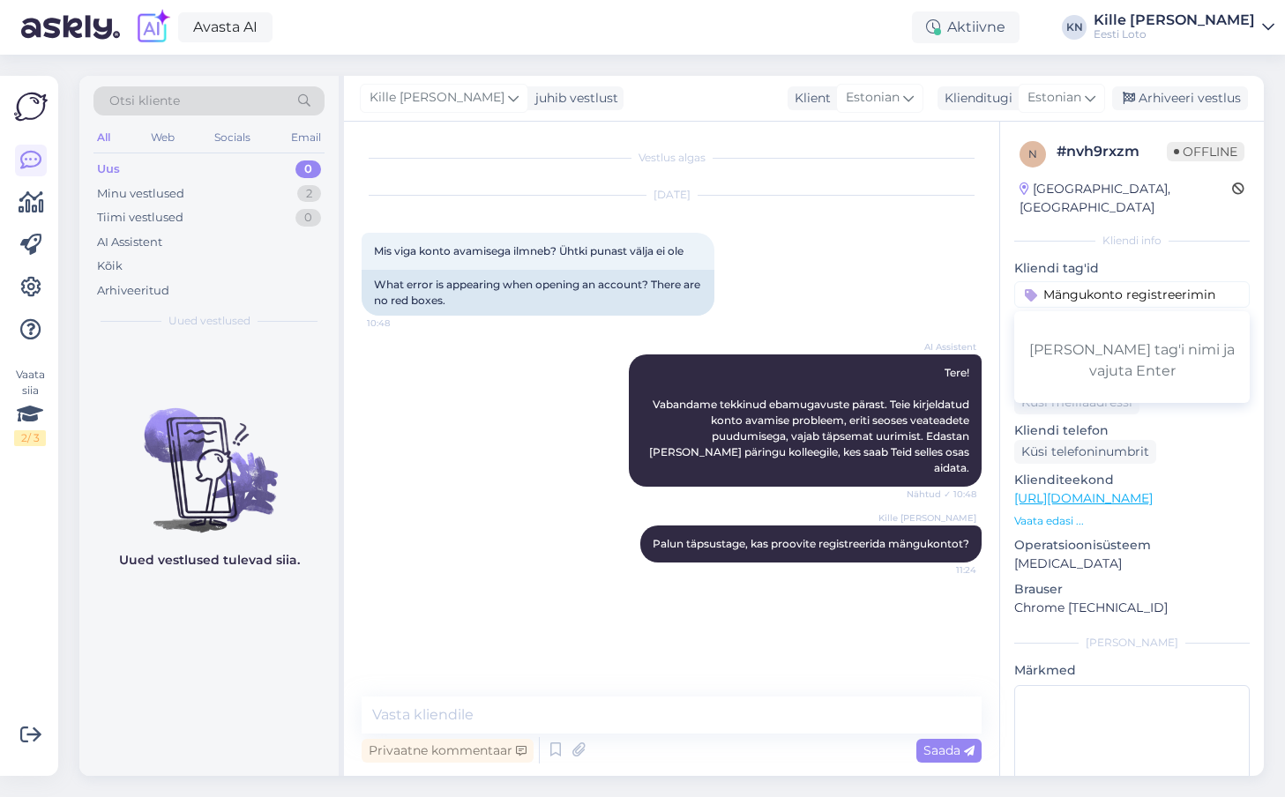
type input "Mängukonto registreerimine"
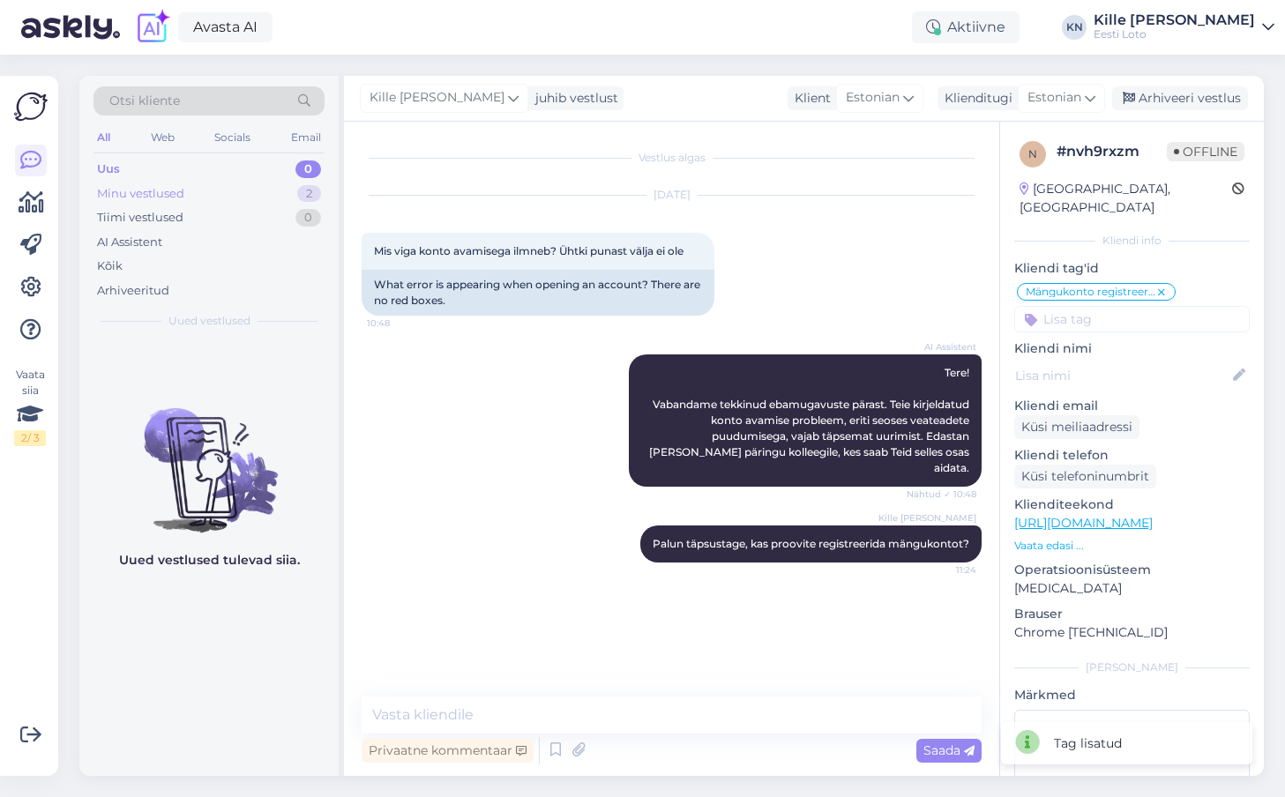
click at [183, 190] on div "Minu vestlused" at bounding box center [140, 194] width 87 height 18
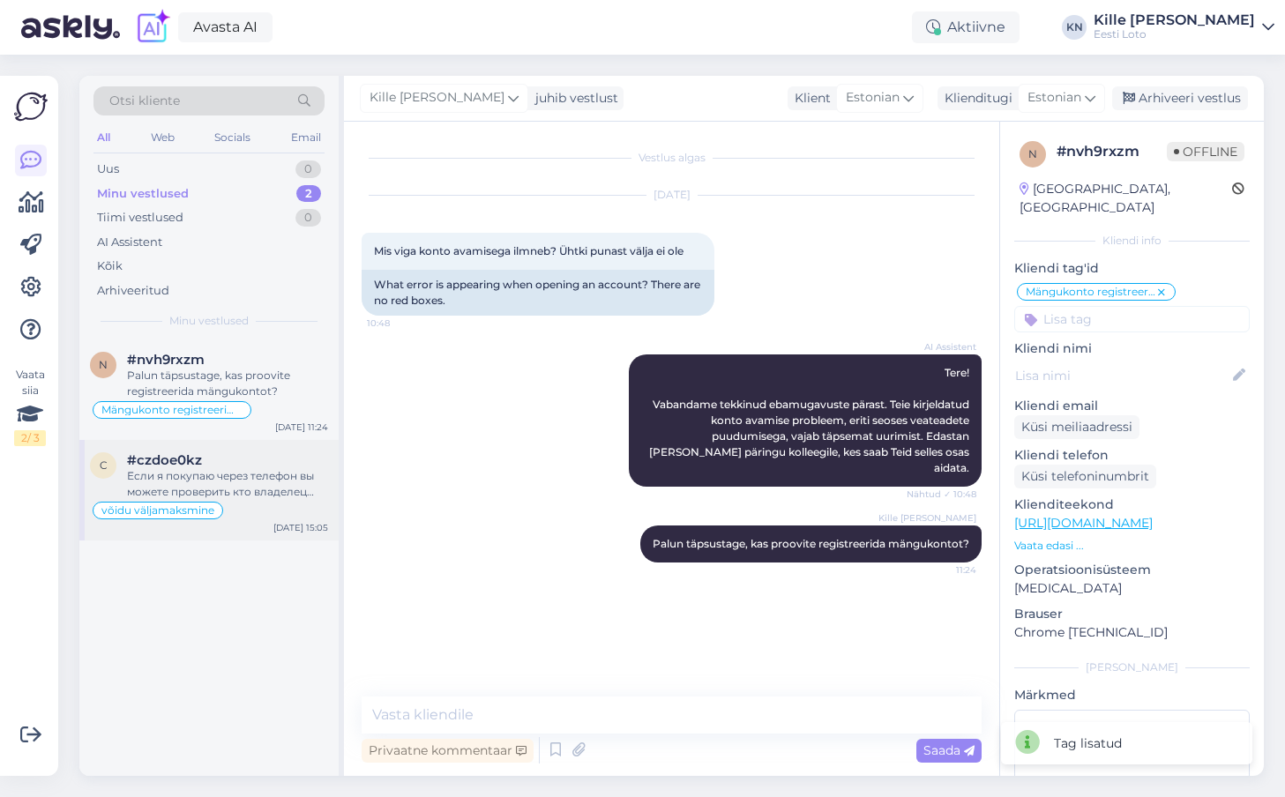
click at [250, 442] on div "c #czdoe0kz Если я покупаю через телефон вы можете проверить кто владелец догов…" at bounding box center [208, 490] width 259 height 101
